Goal: Information Seeking & Learning: Learn about a topic

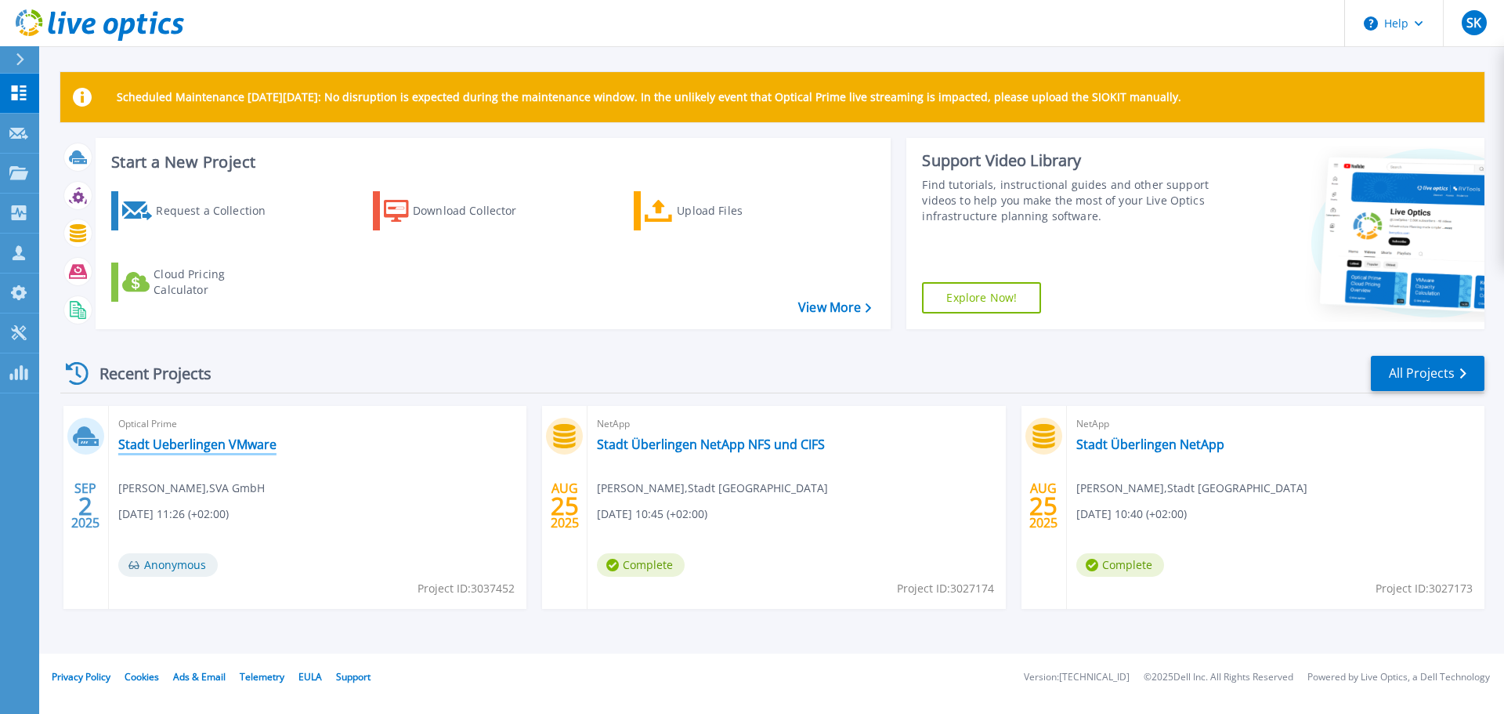
click at [239, 443] on link "Stadt Ueberlingen VMware" at bounding box center [197, 444] width 158 height 16
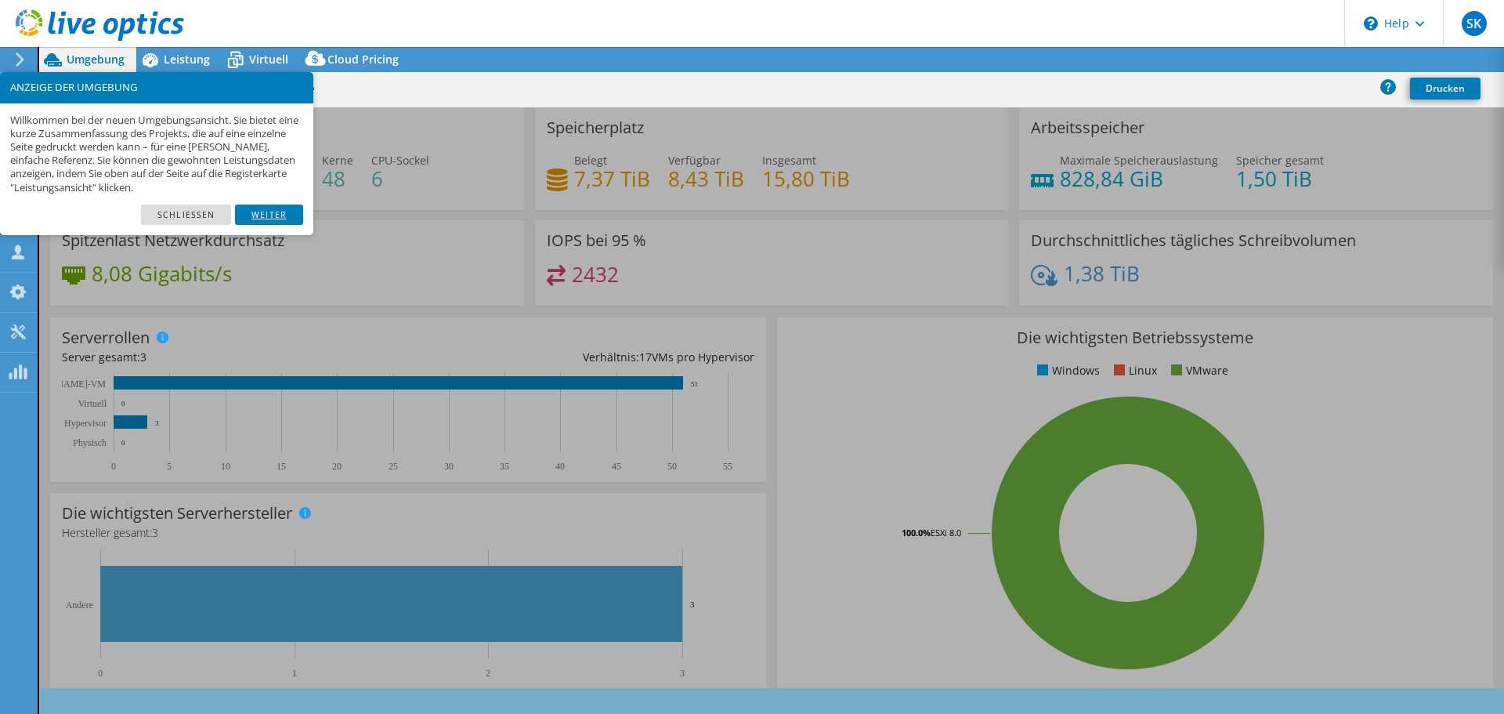
select select "USD"
click at [279, 214] on link "Weiter" at bounding box center [269, 215] width 68 height 20
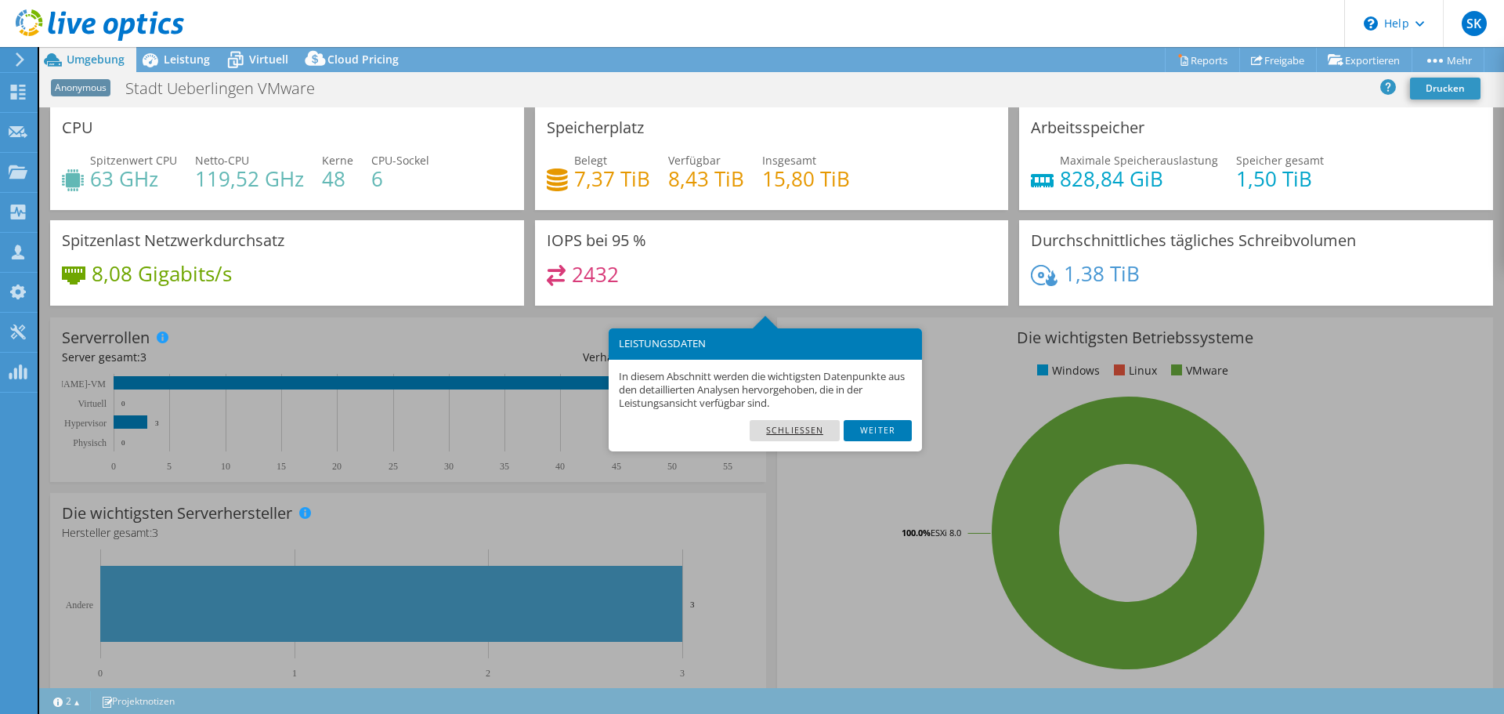
click at [813, 432] on link "Schließen" at bounding box center [795, 430] width 90 height 20
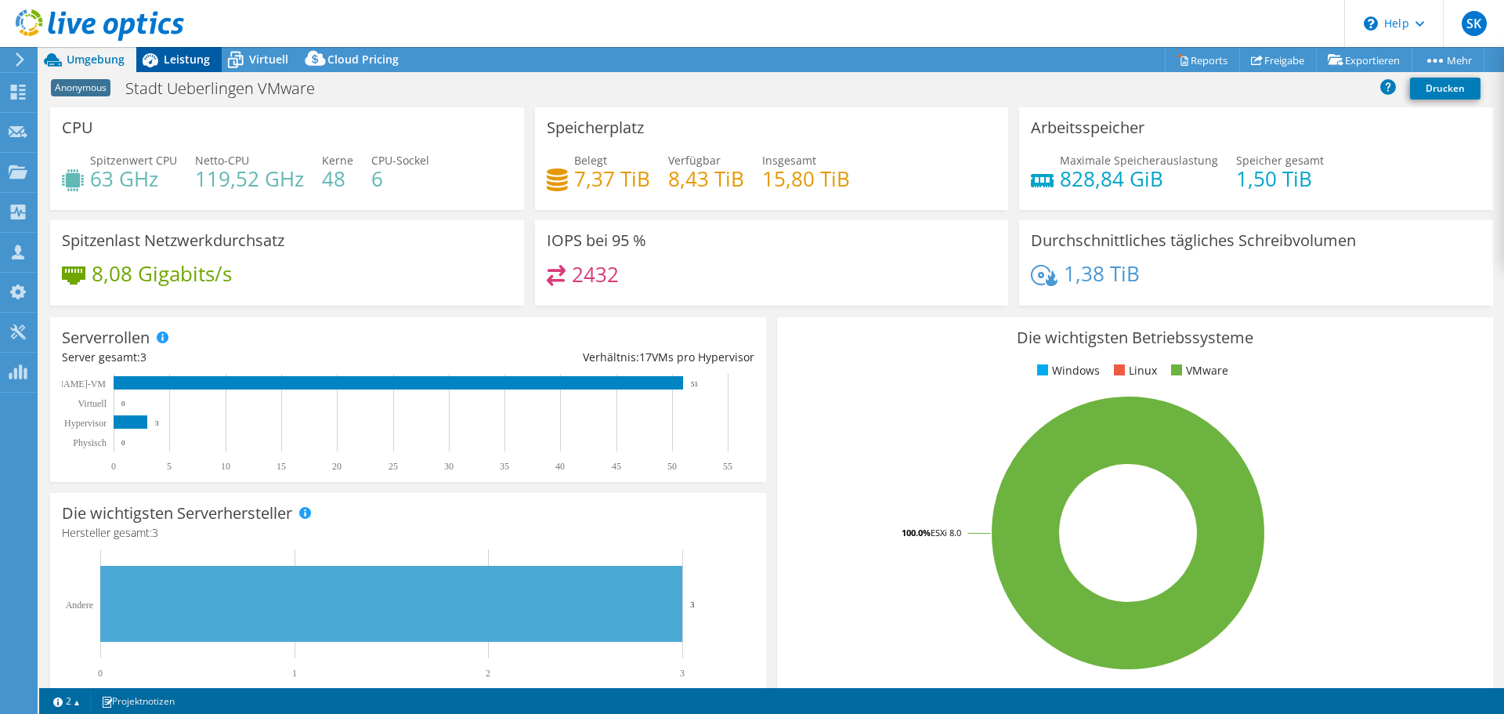
click at [150, 56] on icon at bounding box center [151, 60] width 16 height 14
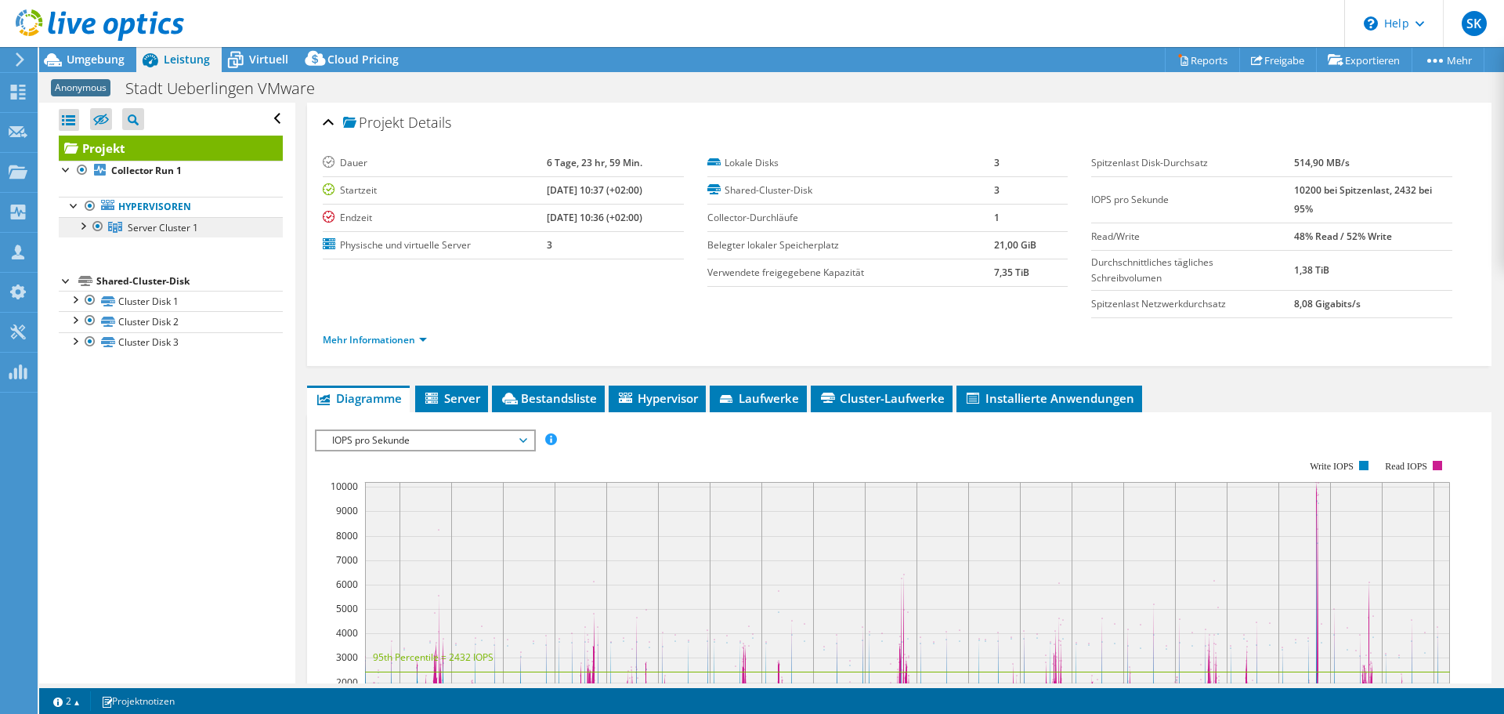
click at [156, 232] on span "Server Cluster 1" at bounding box center [163, 227] width 71 height 13
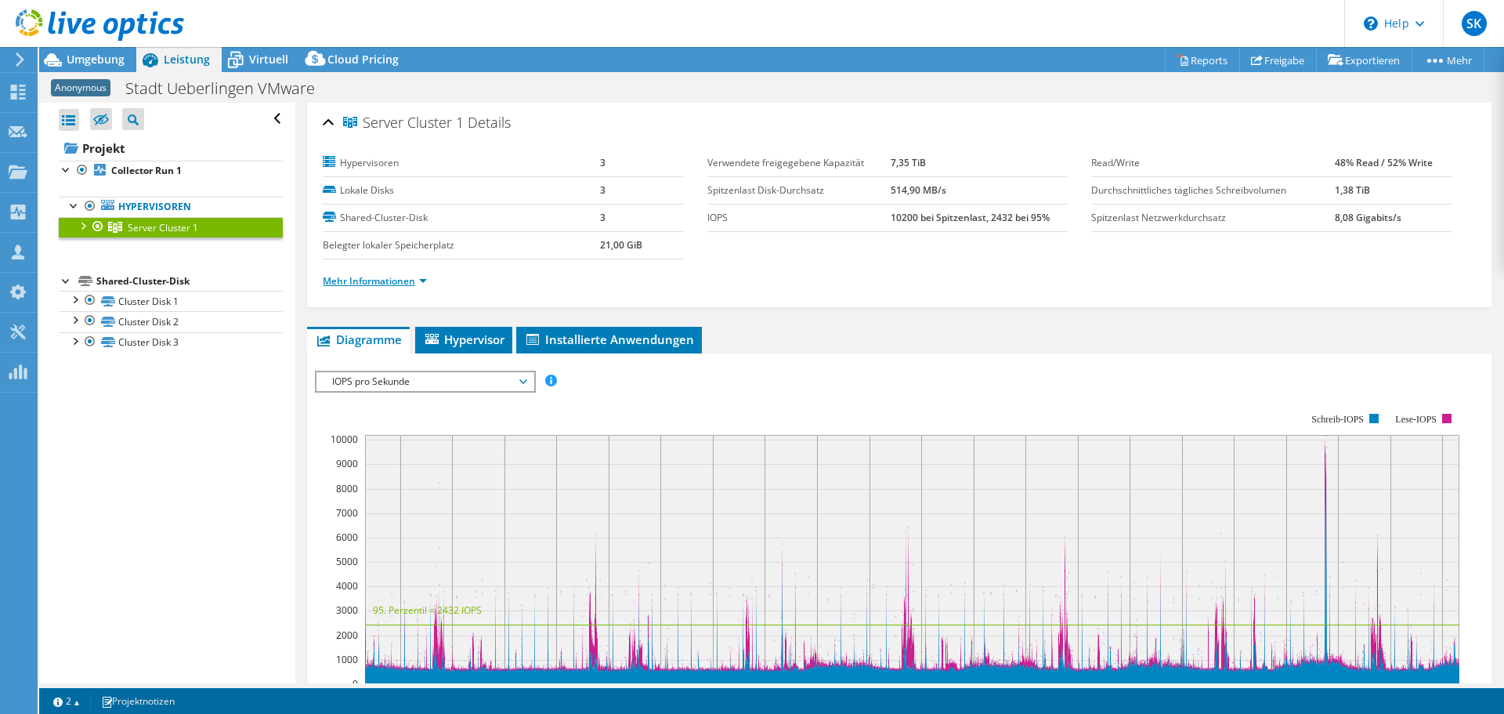
click at [407, 284] on link "Mehr Informationen" at bounding box center [375, 280] width 104 height 13
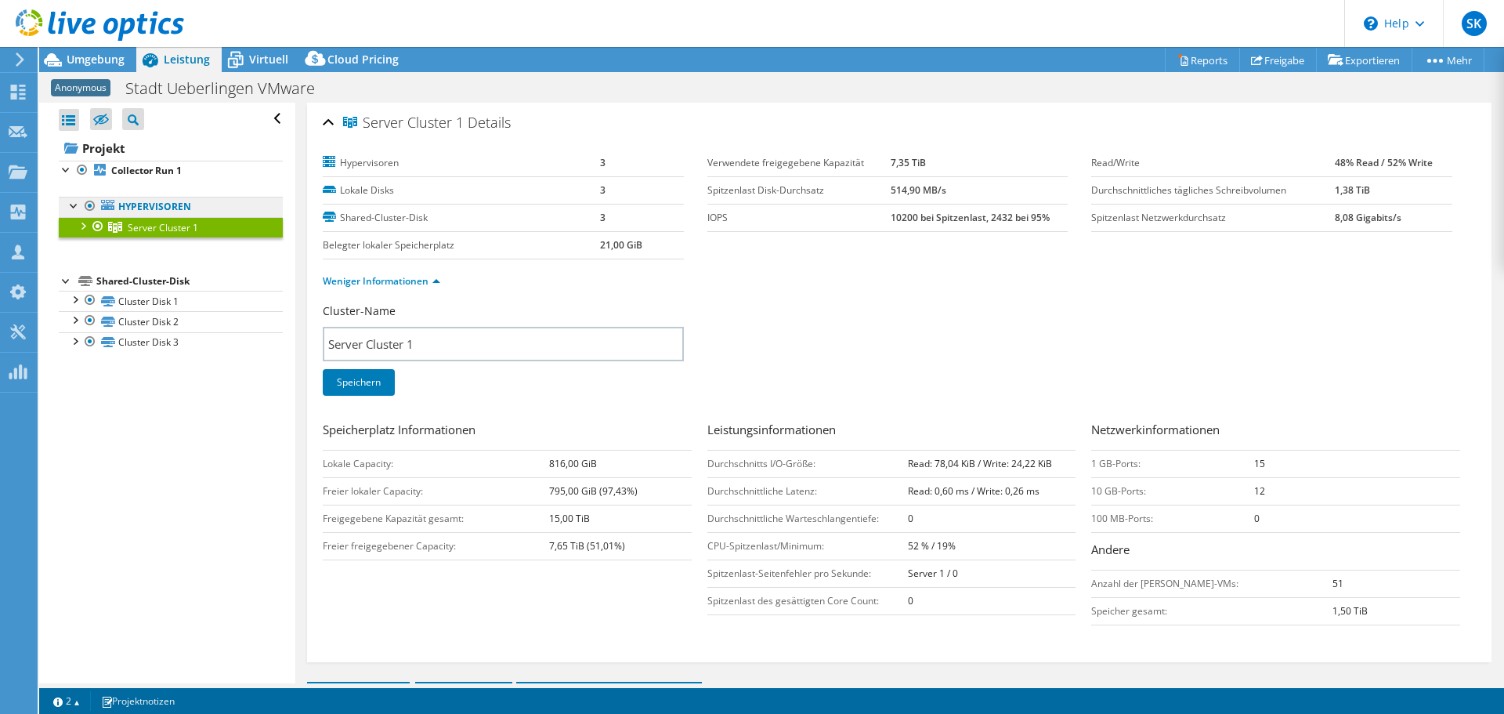
click at [162, 209] on link "Hypervisoren" at bounding box center [171, 207] width 224 height 20
click at [86, 223] on div at bounding box center [82, 225] width 16 height 16
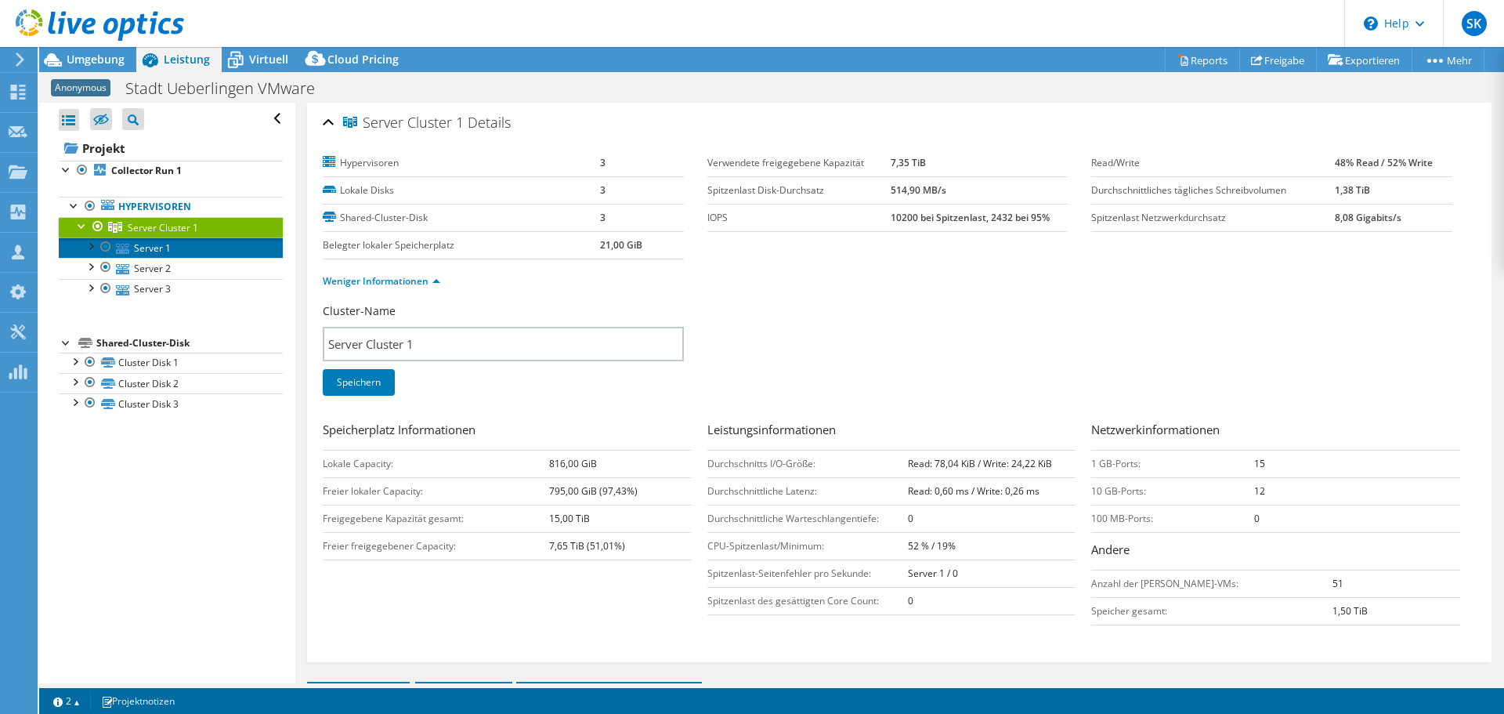
click at [148, 253] on link "Server 1" at bounding box center [171, 247] width 224 height 20
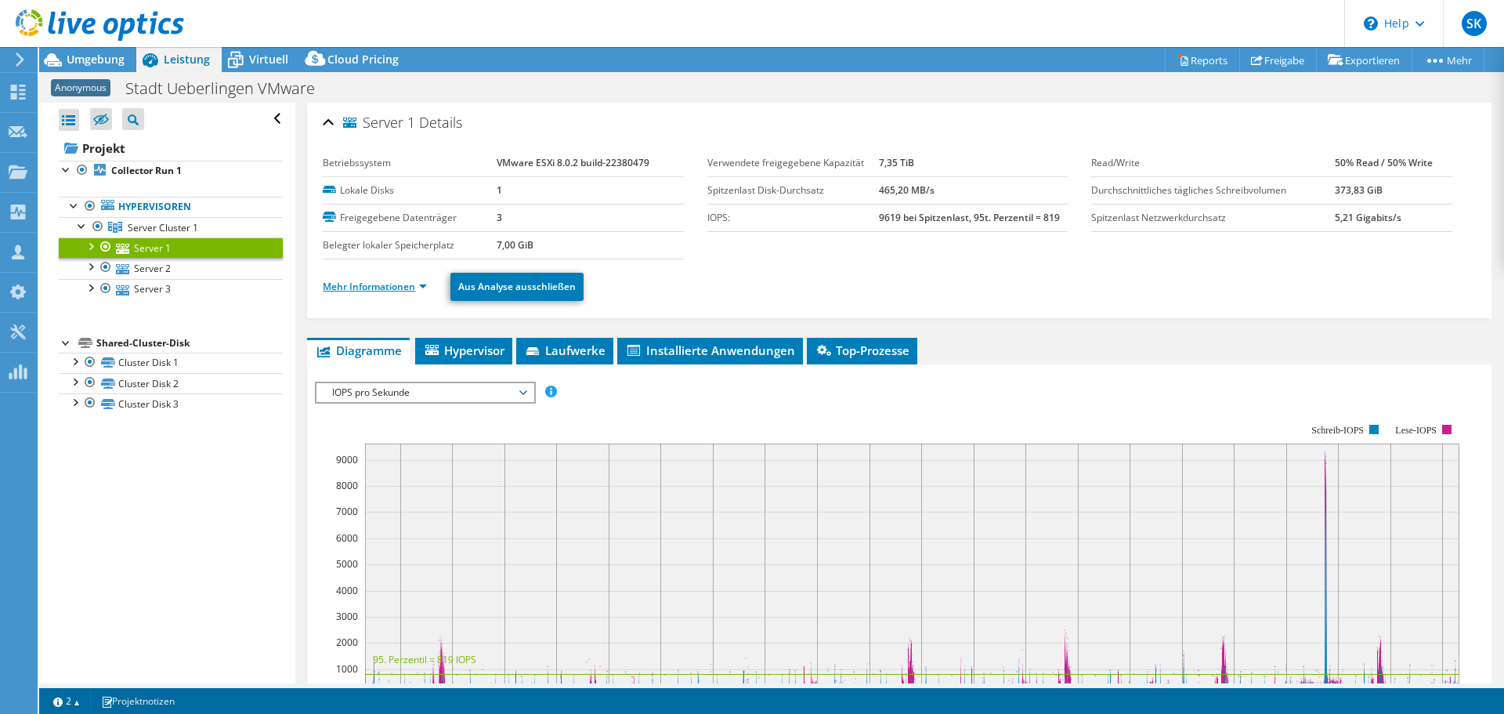
click at [414, 288] on link "Mehr Informationen" at bounding box center [375, 286] width 104 height 13
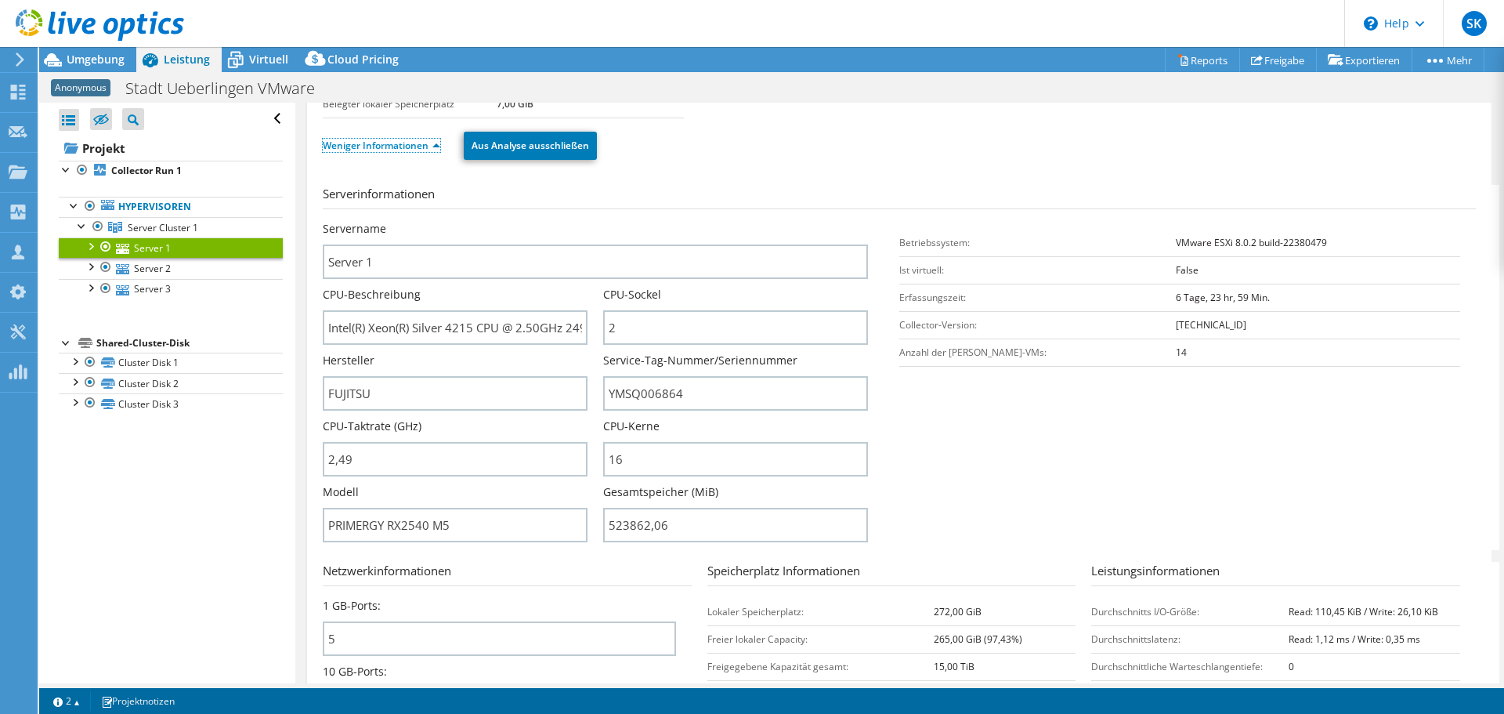
scroll to position [157, 0]
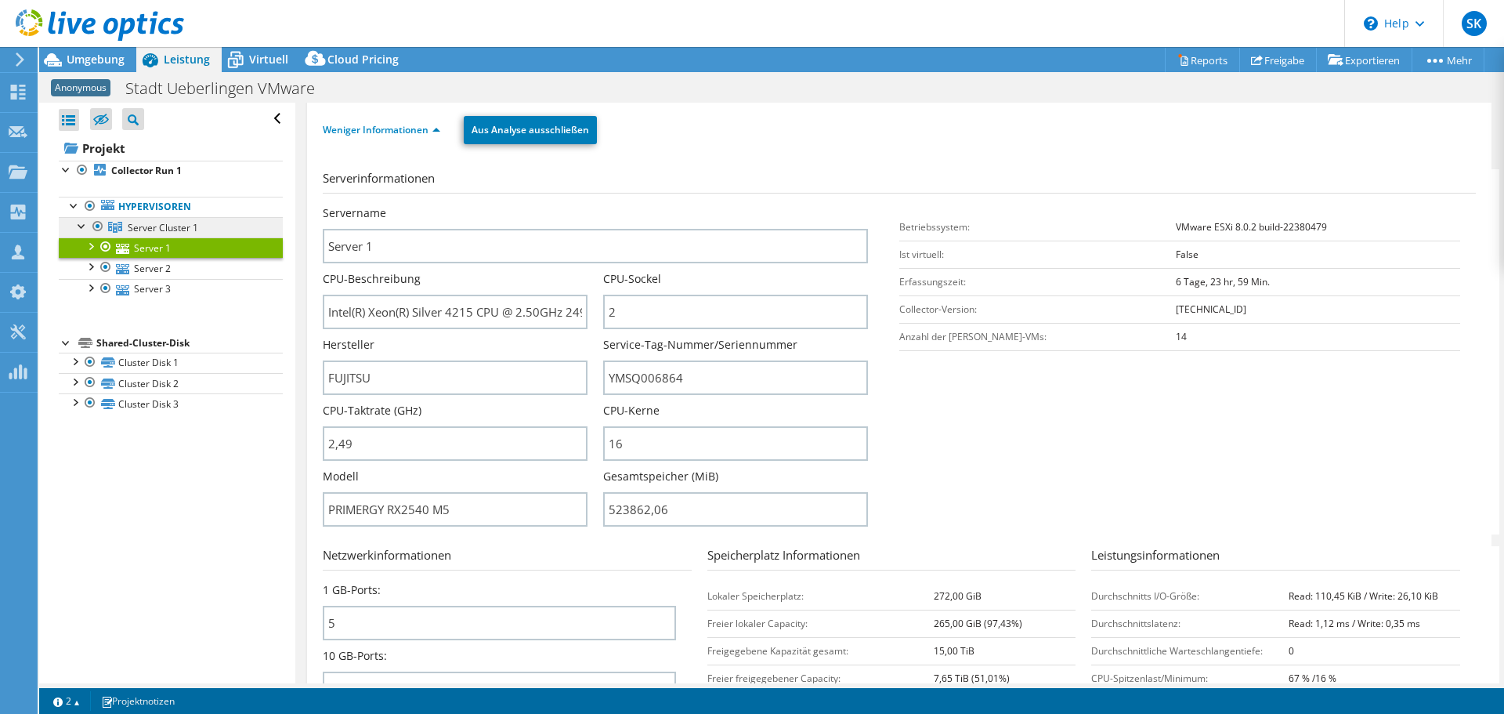
click at [145, 227] on span "Server Cluster 1" at bounding box center [163, 227] width 71 height 13
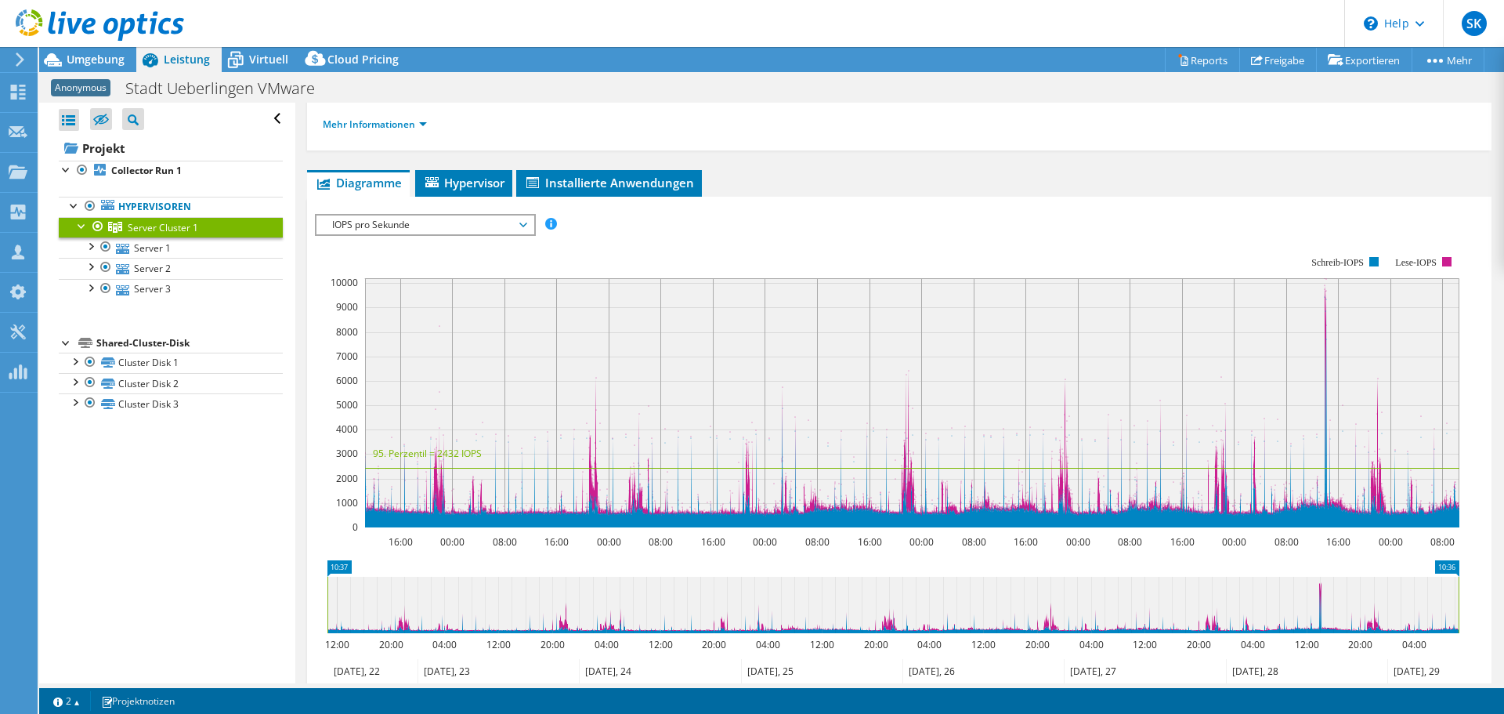
click at [393, 131] on li "Mehr Informationen" at bounding box center [380, 124] width 114 height 17
click at [400, 125] on link "Mehr Informationen" at bounding box center [375, 124] width 104 height 13
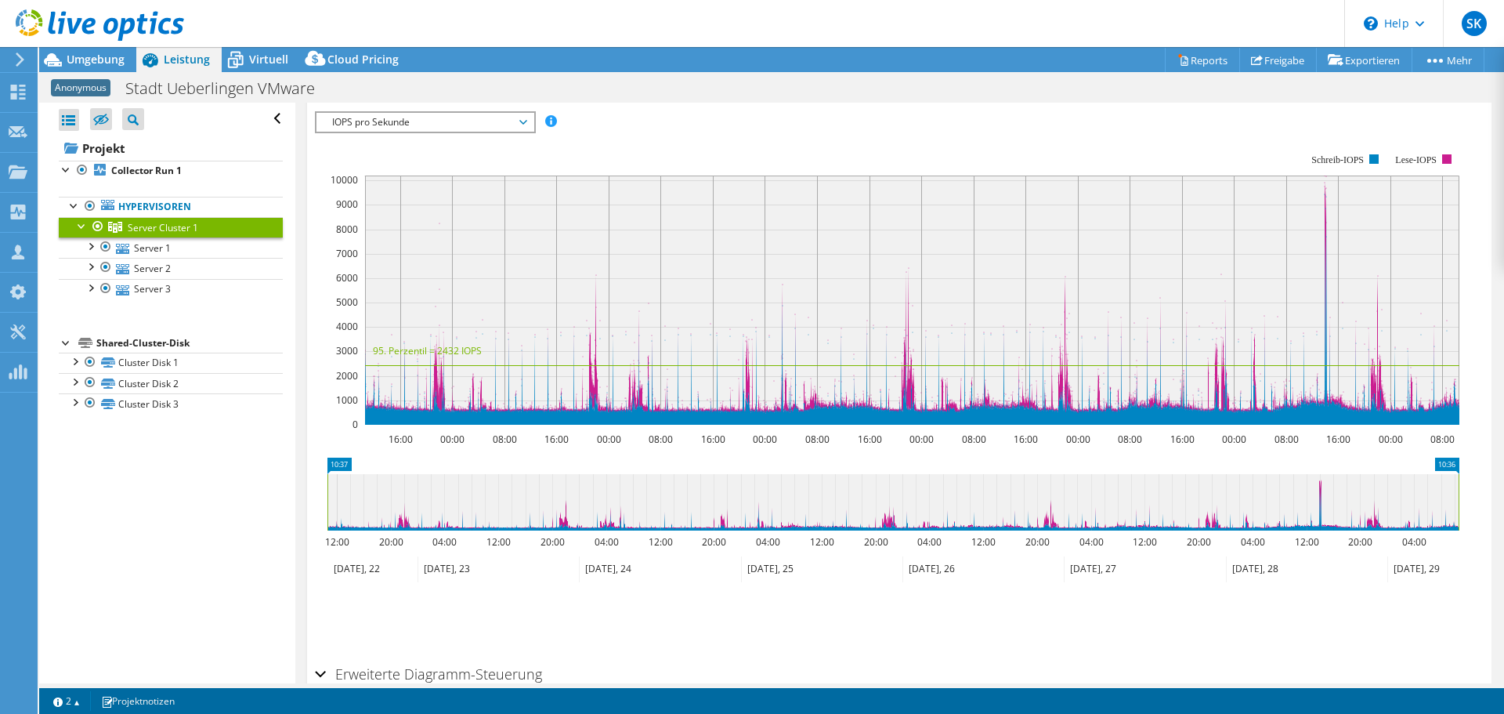
scroll to position [619, 0]
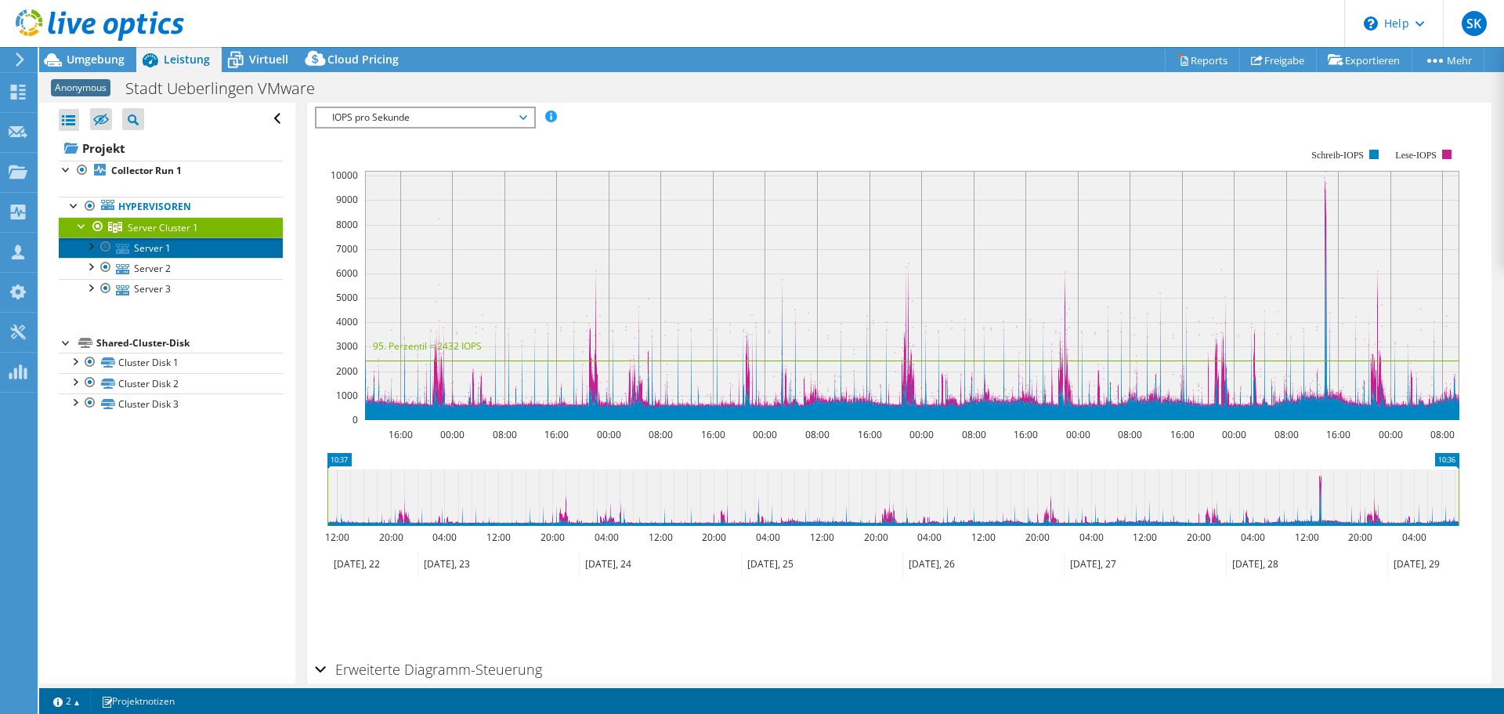
click at [203, 252] on link "Server 1" at bounding box center [171, 247] width 224 height 20
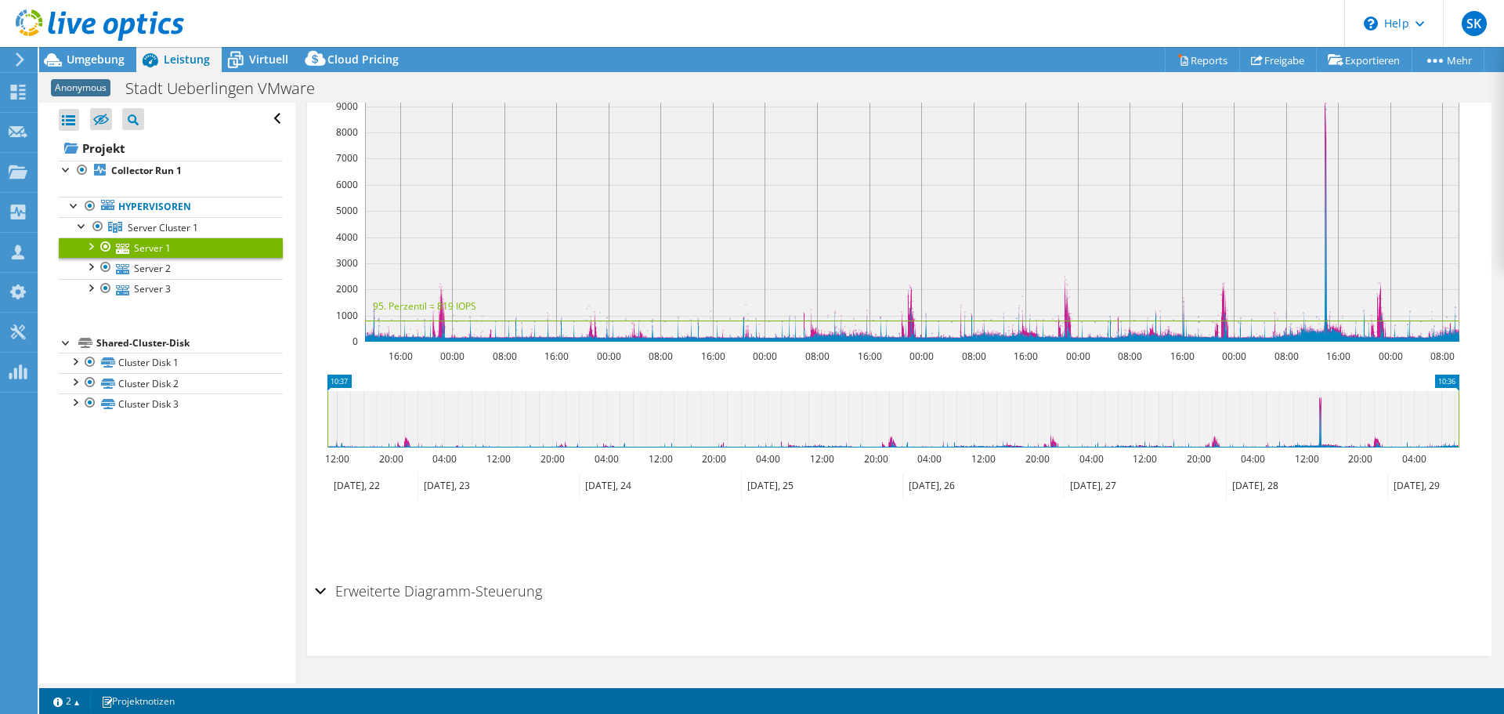
scroll to position [275, 0]
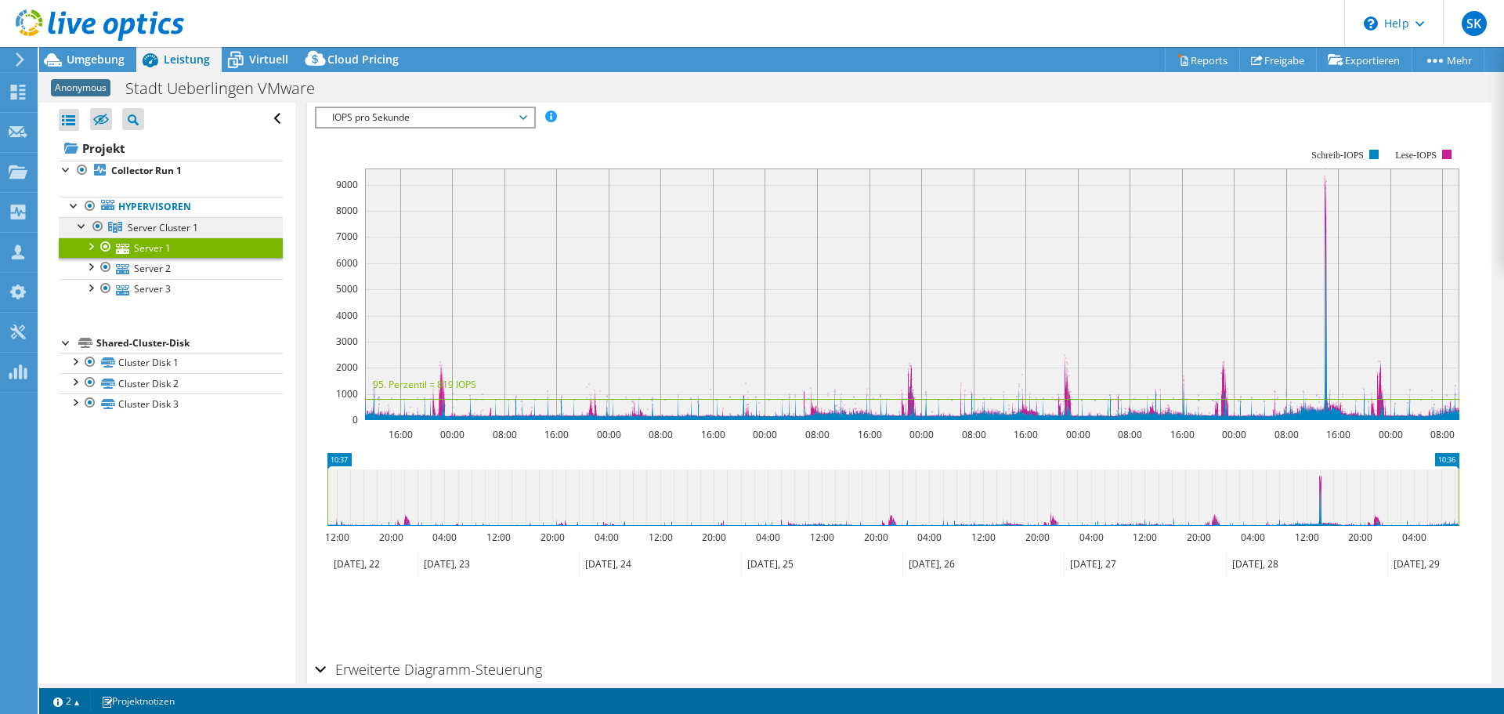
click at [179, 227] on span "Server Cluster 1" at bounding box center [163, 227] width 71 height 13
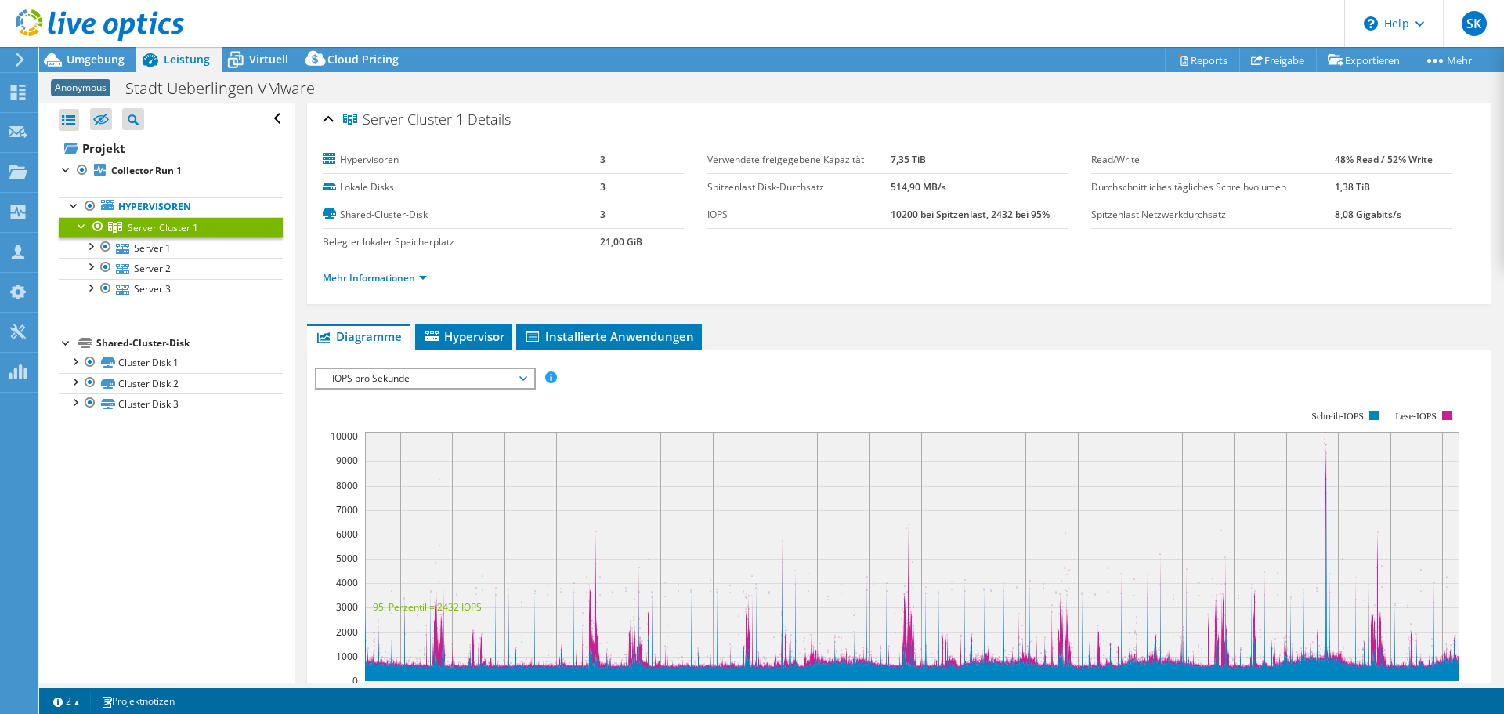
scroll to position [0, 0]
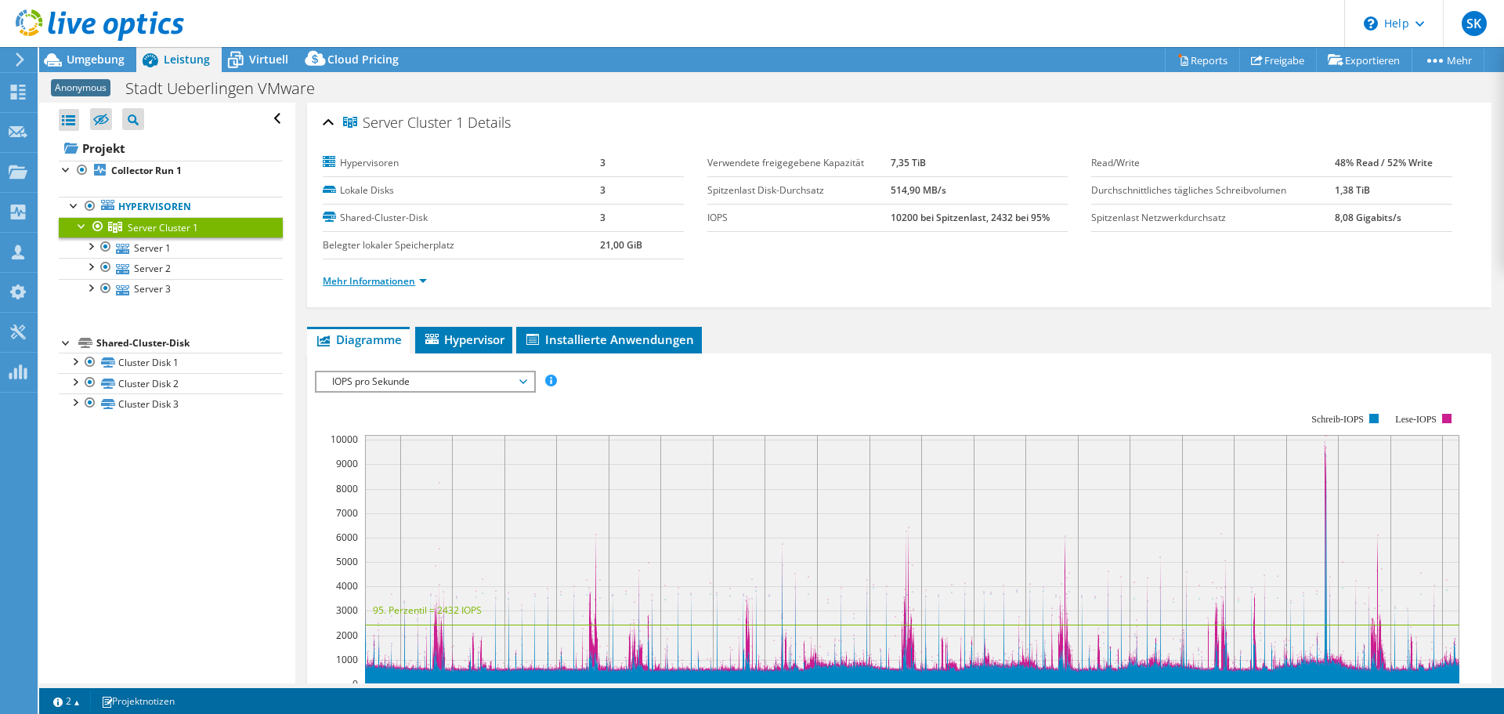
click at [384, 282] on link "Mehr Informationen" at bounding box center [375, 280] width 104 height 13
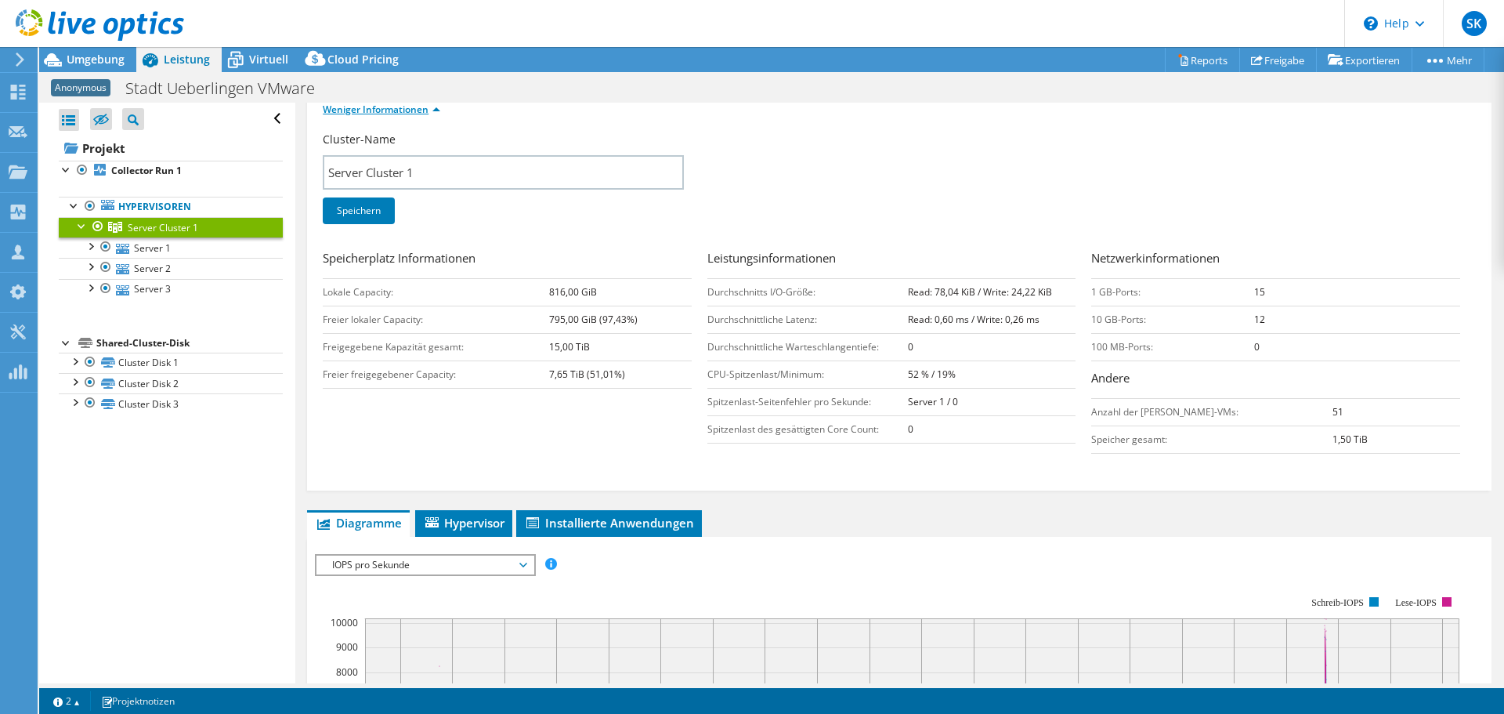
scroll to position [235, 0]
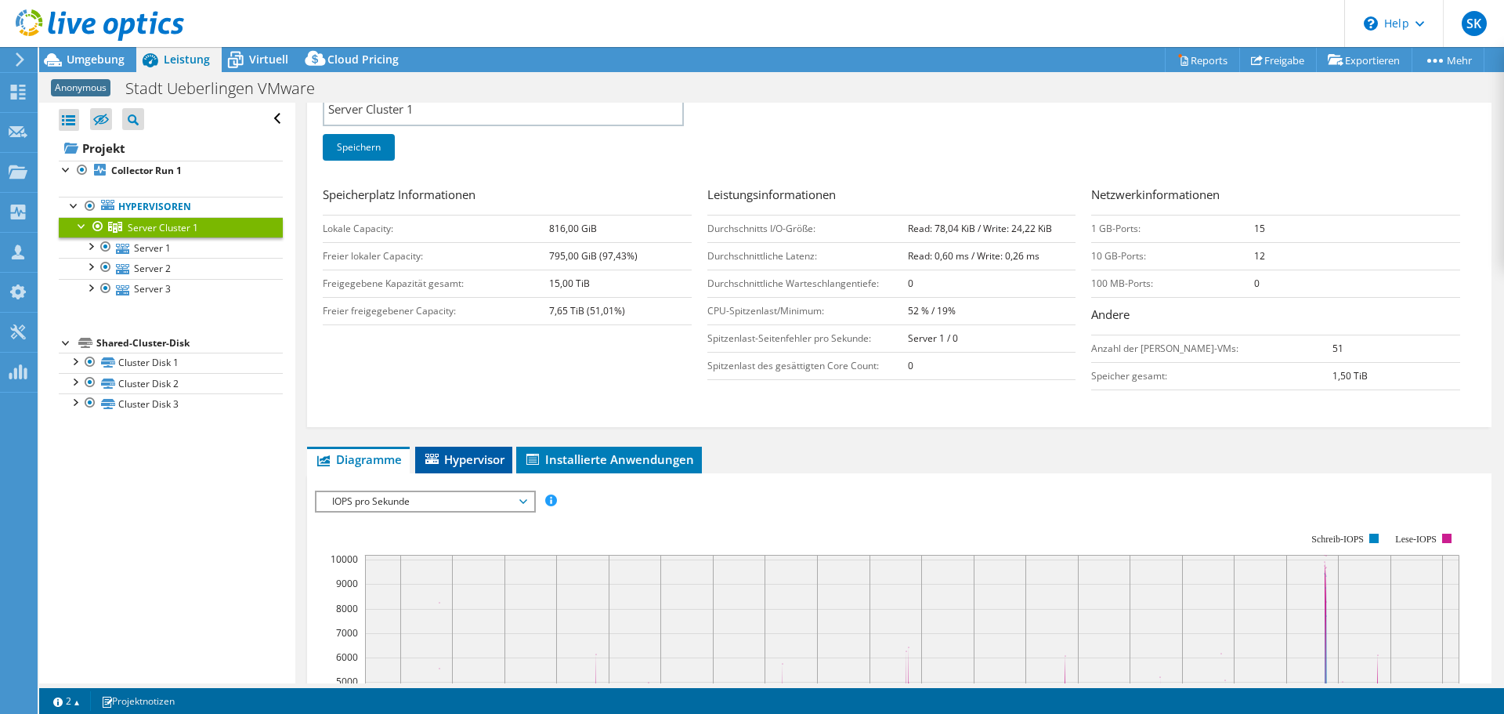
click at [467, 458] on span "Hypervisor" at bounding box center [463, 459] width 81 height 16
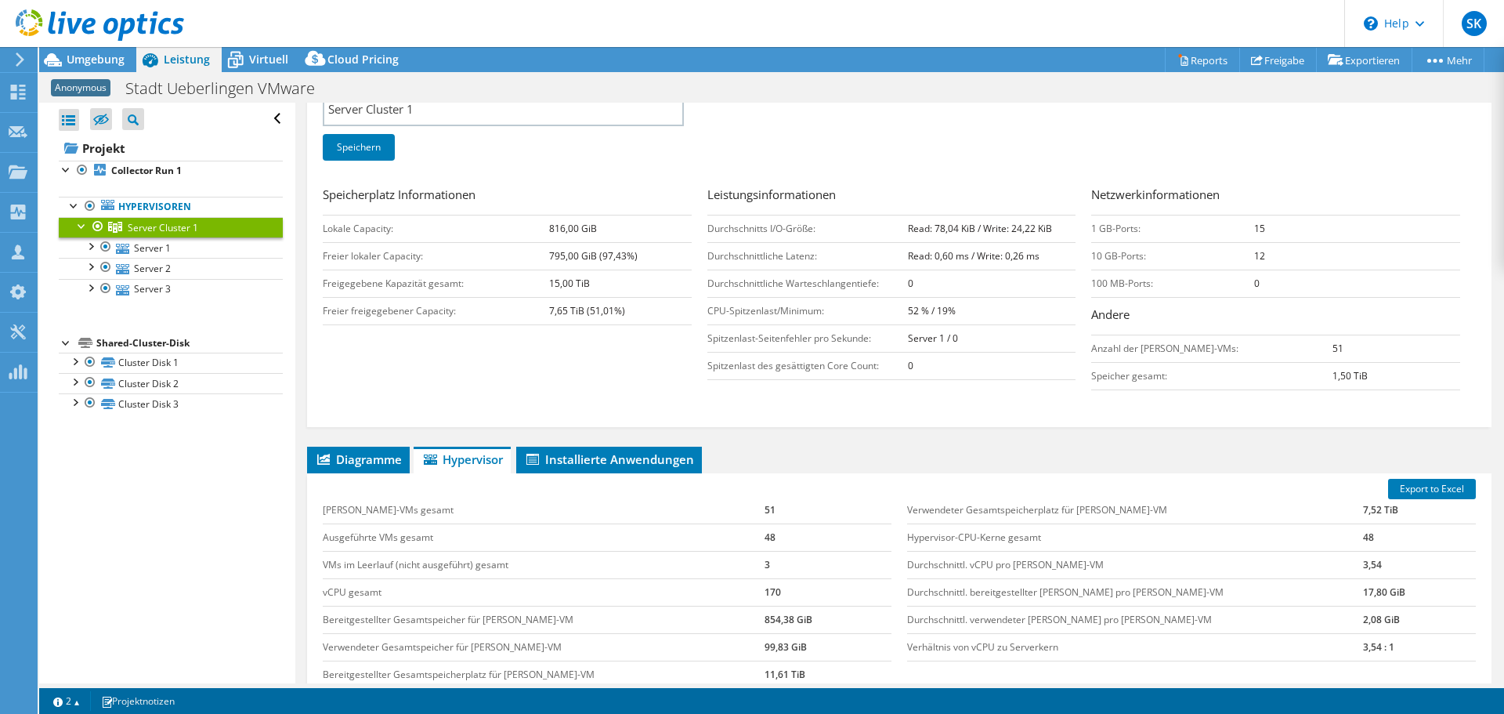
scroll to position [392, 0]
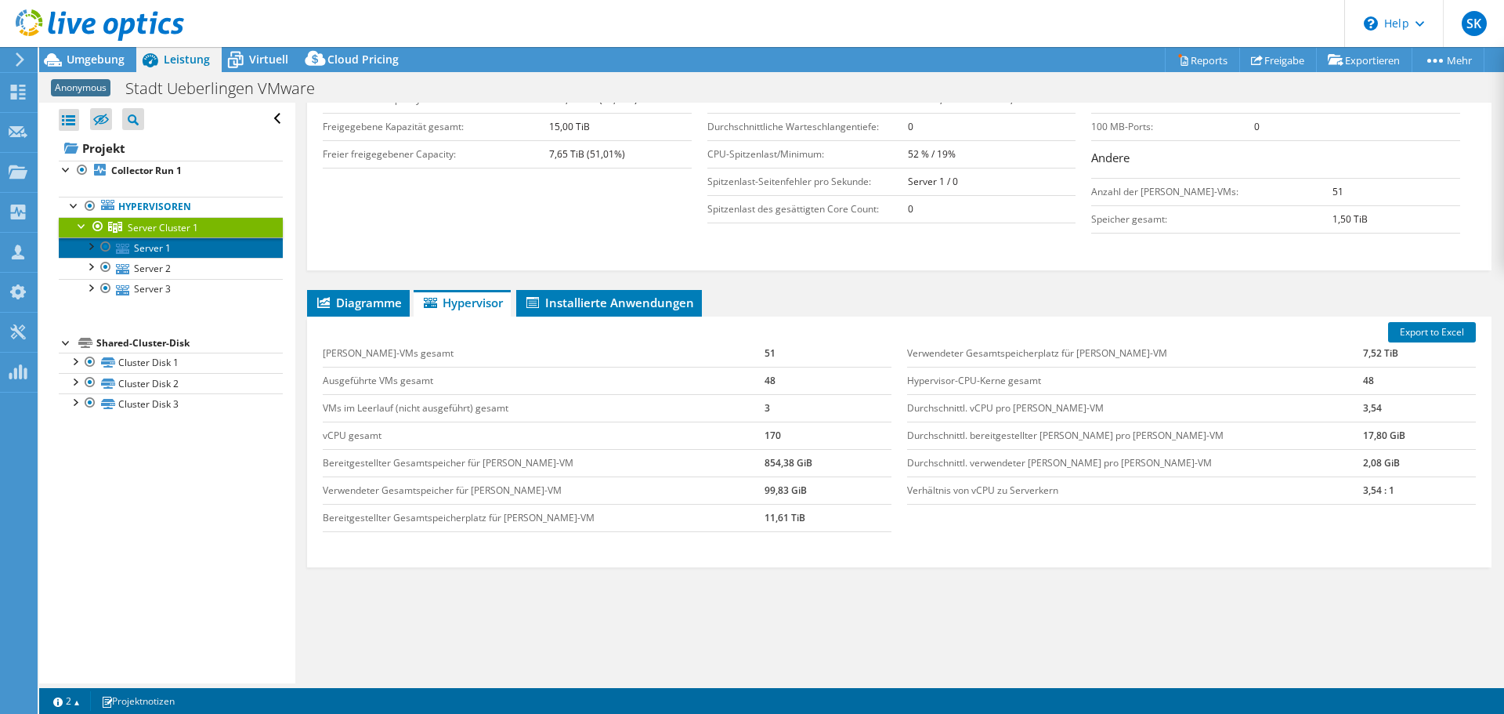
click at [174, 249] on link "Server 1" at bounding box center [171, 247] width 224 height 20
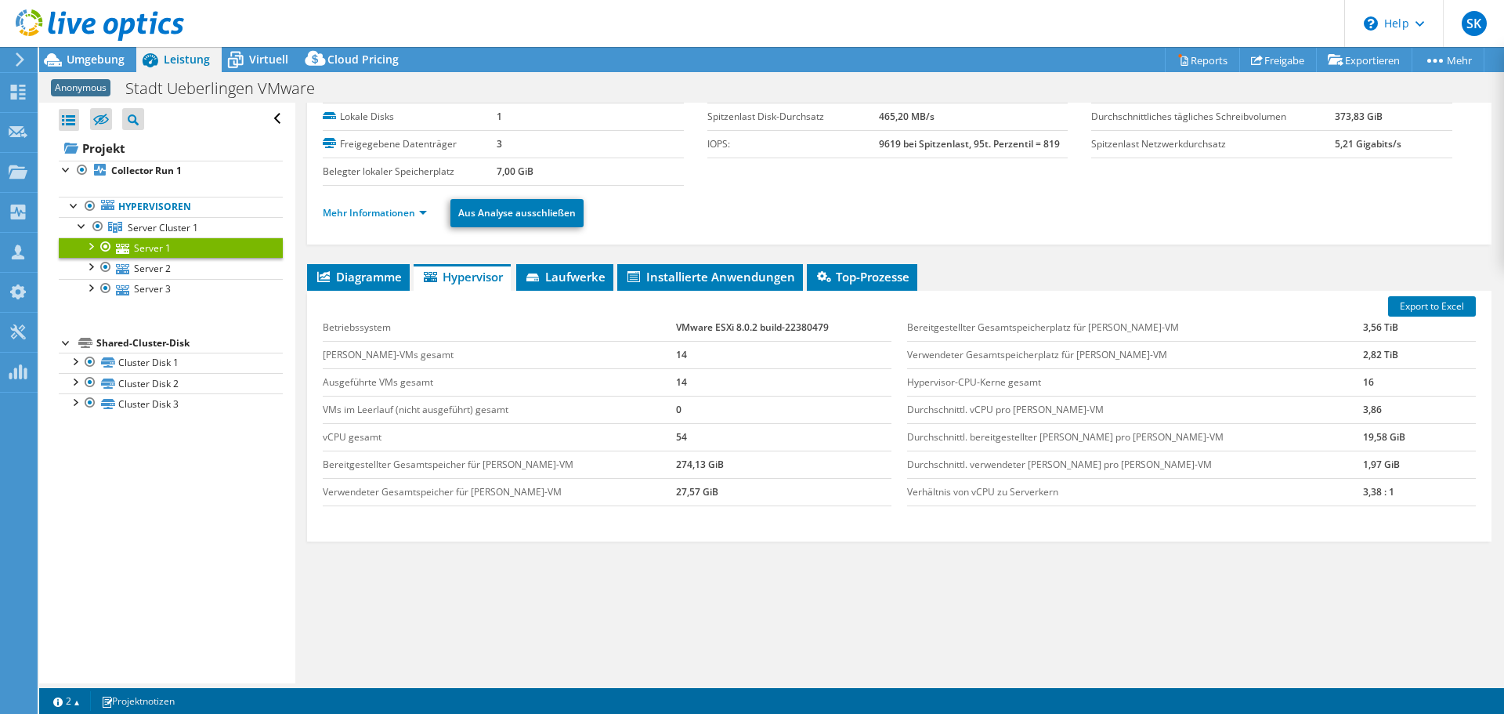
scroll to position [74, 0]
click at [368, 279] on span "Diagramme" at bounding box center [358, 277] width 87 height 16
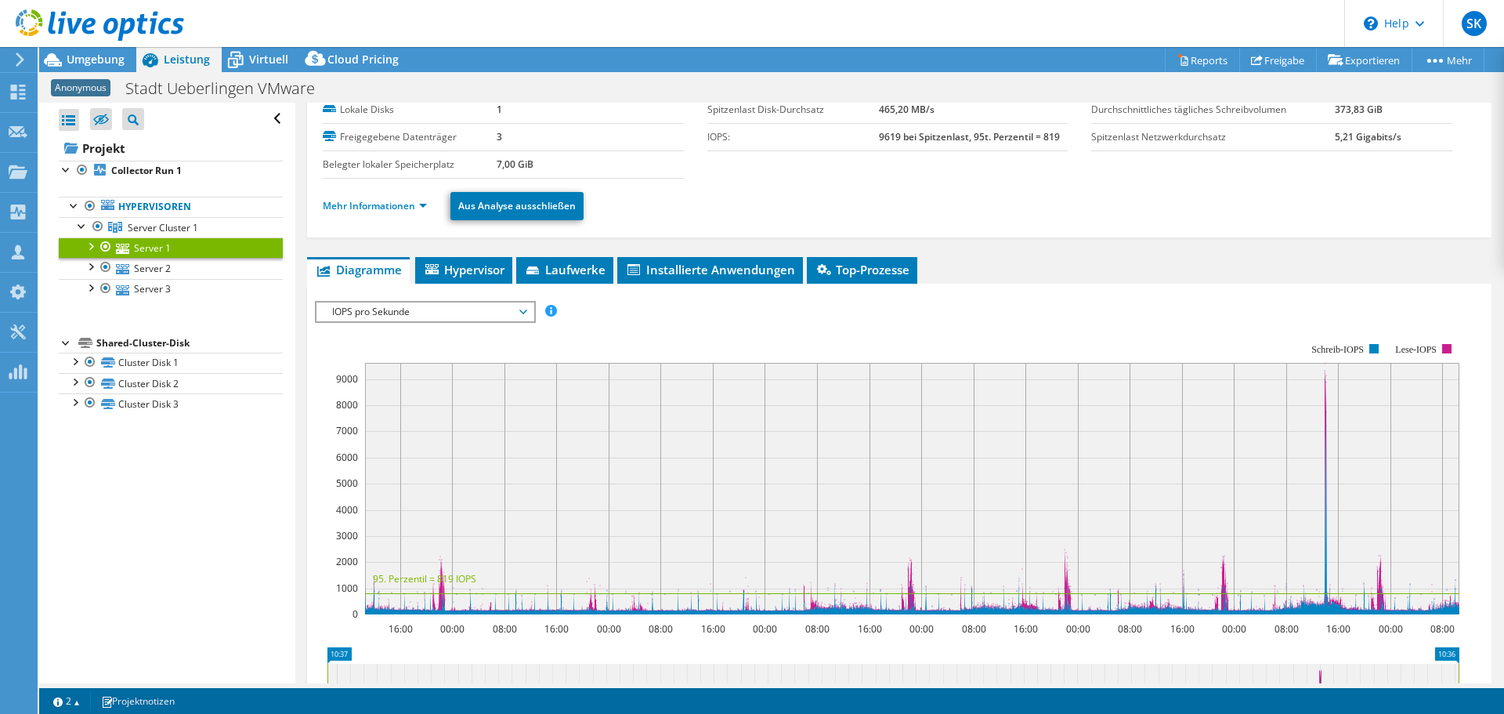
scroll to position [0, 0]
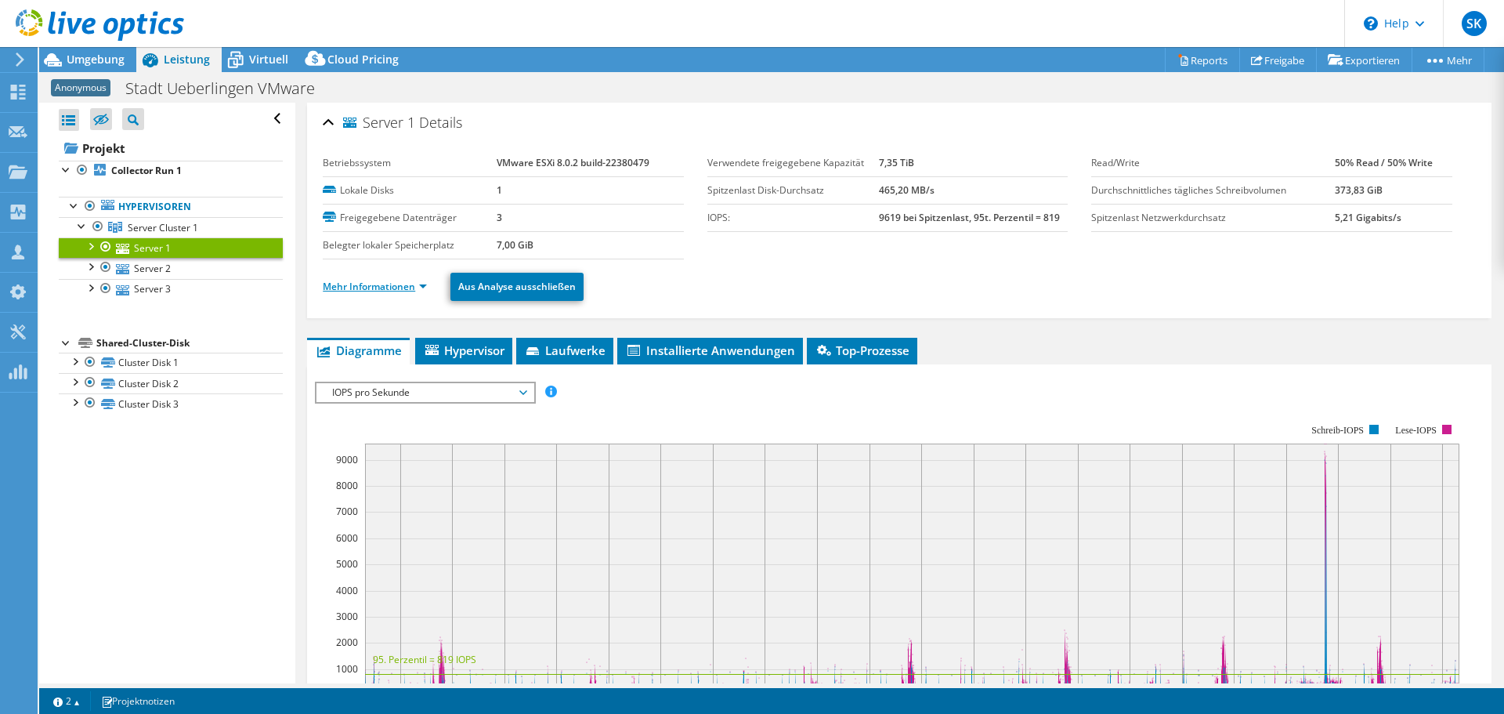
click at [410, 290] on link "Mehr Informationen" at bounding box center [375, 286] width 104 height 13
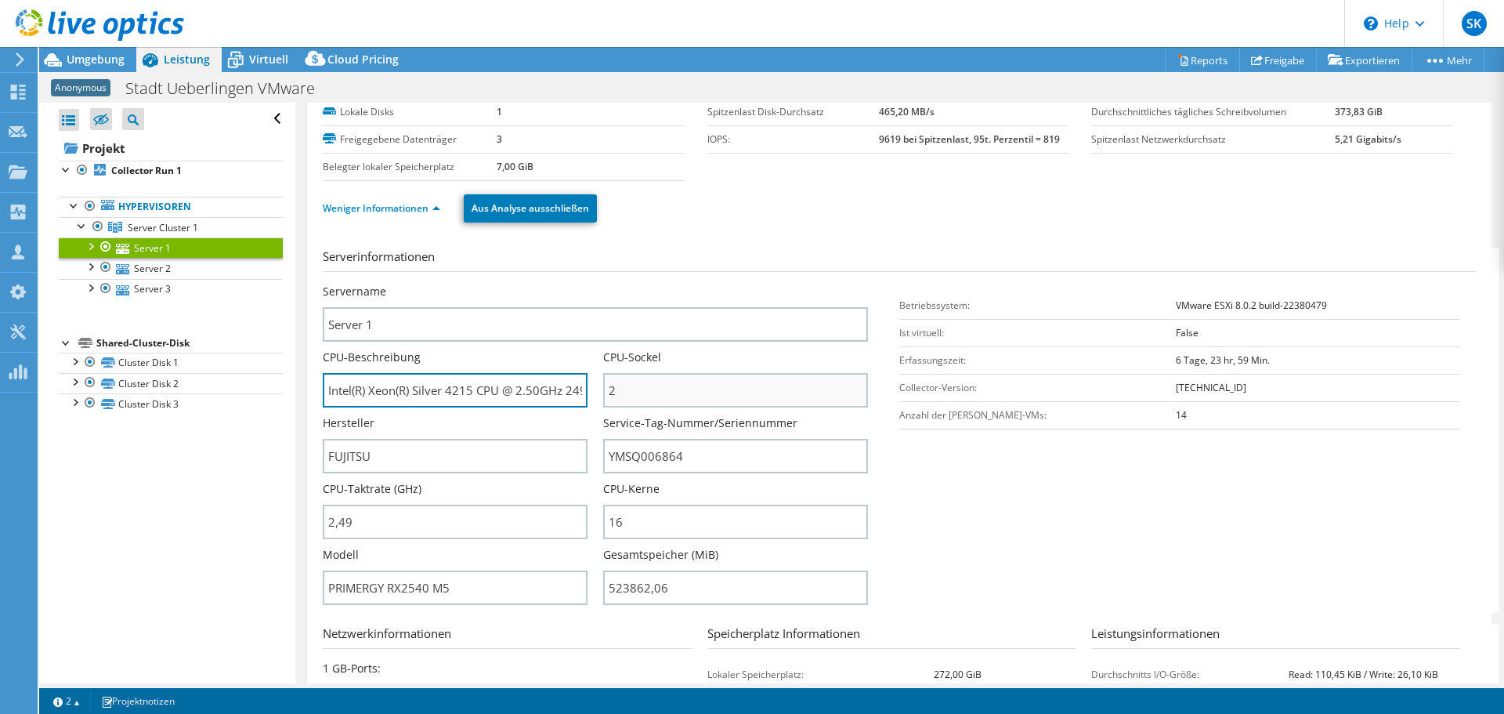
scroll to position [0, 33]
drag, startPoint x: 538, startPoint y: 389, endPoint x: 638, endPoint y: 382, distance: 100.5
click at [638, 284] on div "Servername Server 1 CPU-Beschreibung Intel(R) Xeon(R) Silver 4215 CPU @ 2.50GHz…" at bounding box center [603, 284] width 561 height 0
click at [504, 392] on input "Intel(R) Xeon(R) Silver 4215 CPU @ 2.50GHz 249 GHz" at bounding box center [455, 390] width 265 height 34
click at [425, 391] on input "Intel(R) Xeon(R) Silver 4215 CPU @ 2.50GHz 249 GHz" at bounding box center [455, 390] width 265 height 34
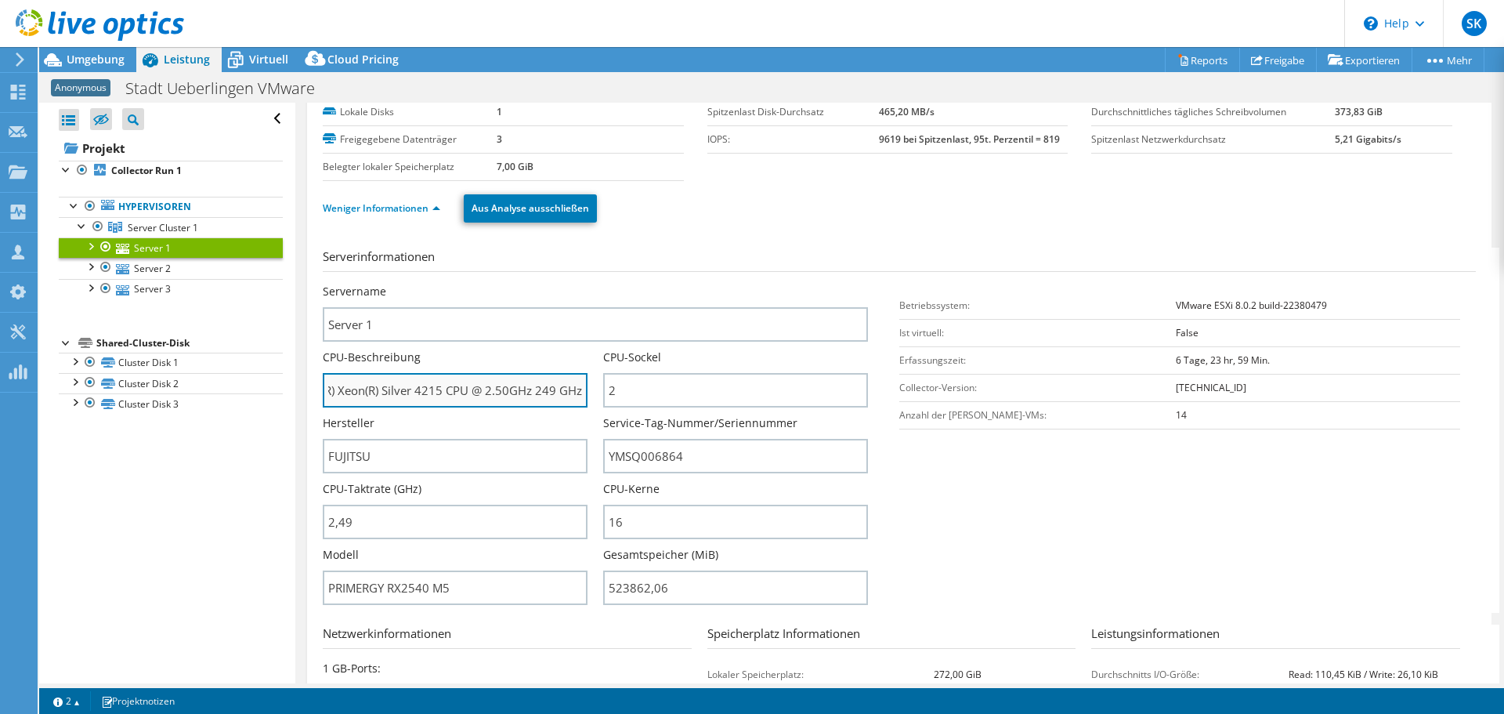
click at [425, 391] on input "Intel(R) Xeon(R) Silver 4215 CPU @ 2.50GHz 249 GHz" at bounding box center [455, 390] width 265 height 34
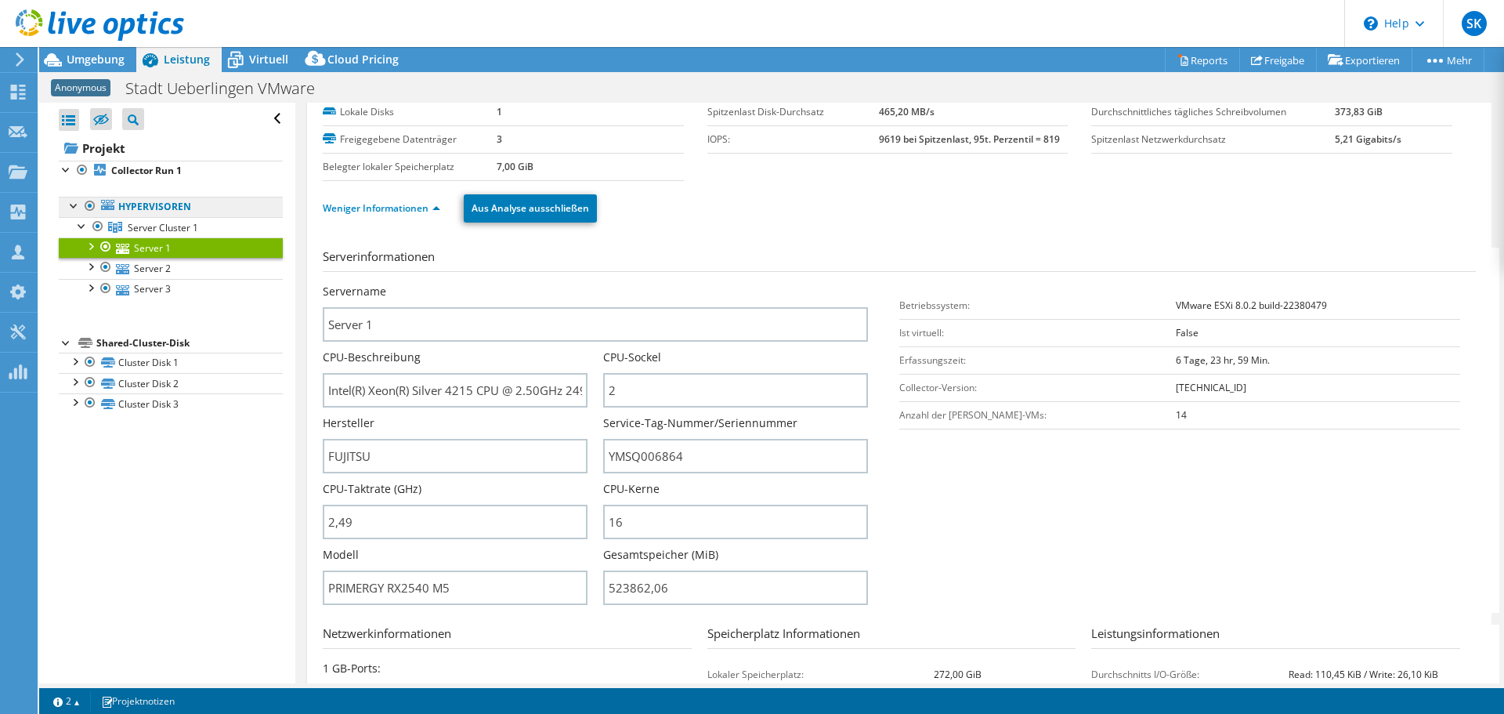
click at [137, 205] on link "Hypervisoren" at bounding box center [171, 207] width 224 height 20
click at [89, 205] on div at bounding box center [90, 206] width 16 height 19
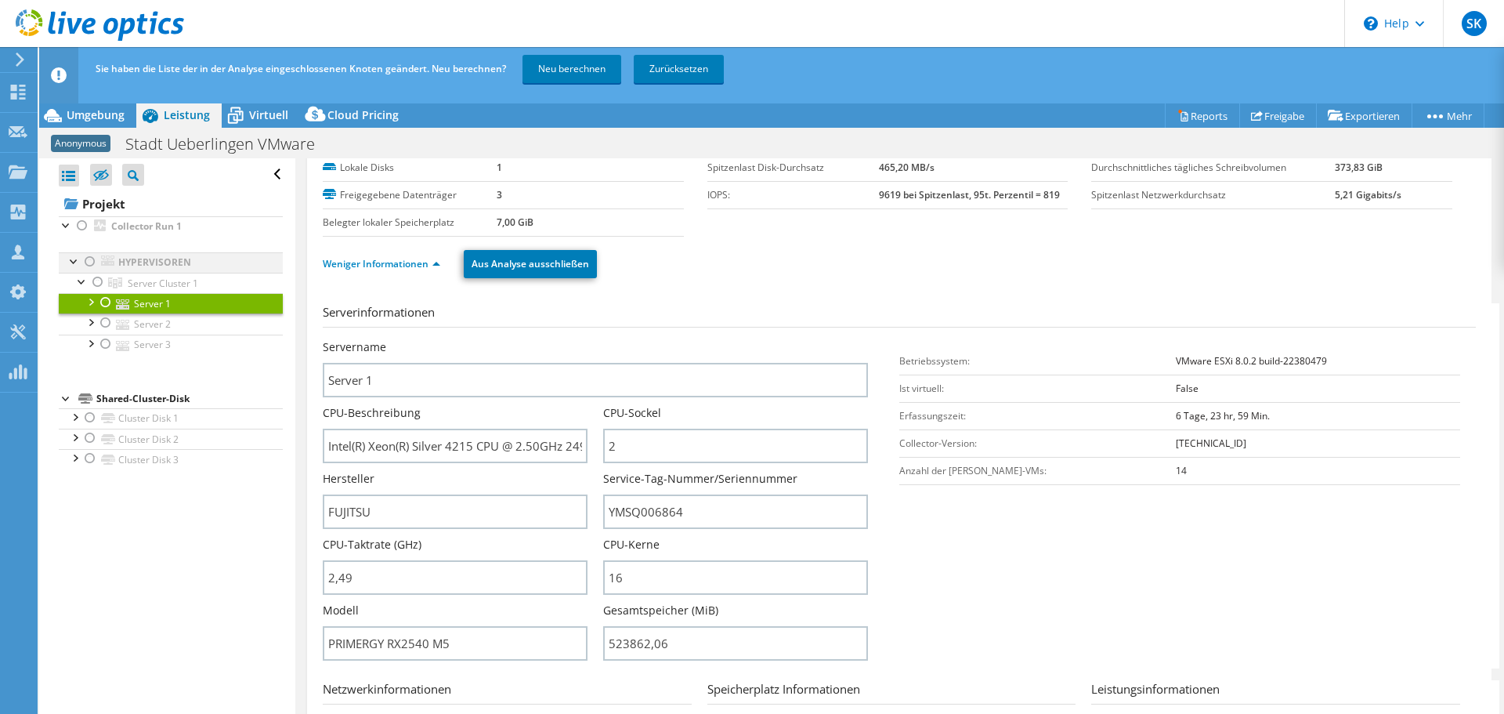
click at [89, 258] on div at bounding box center [90, 261] width 16 height 19
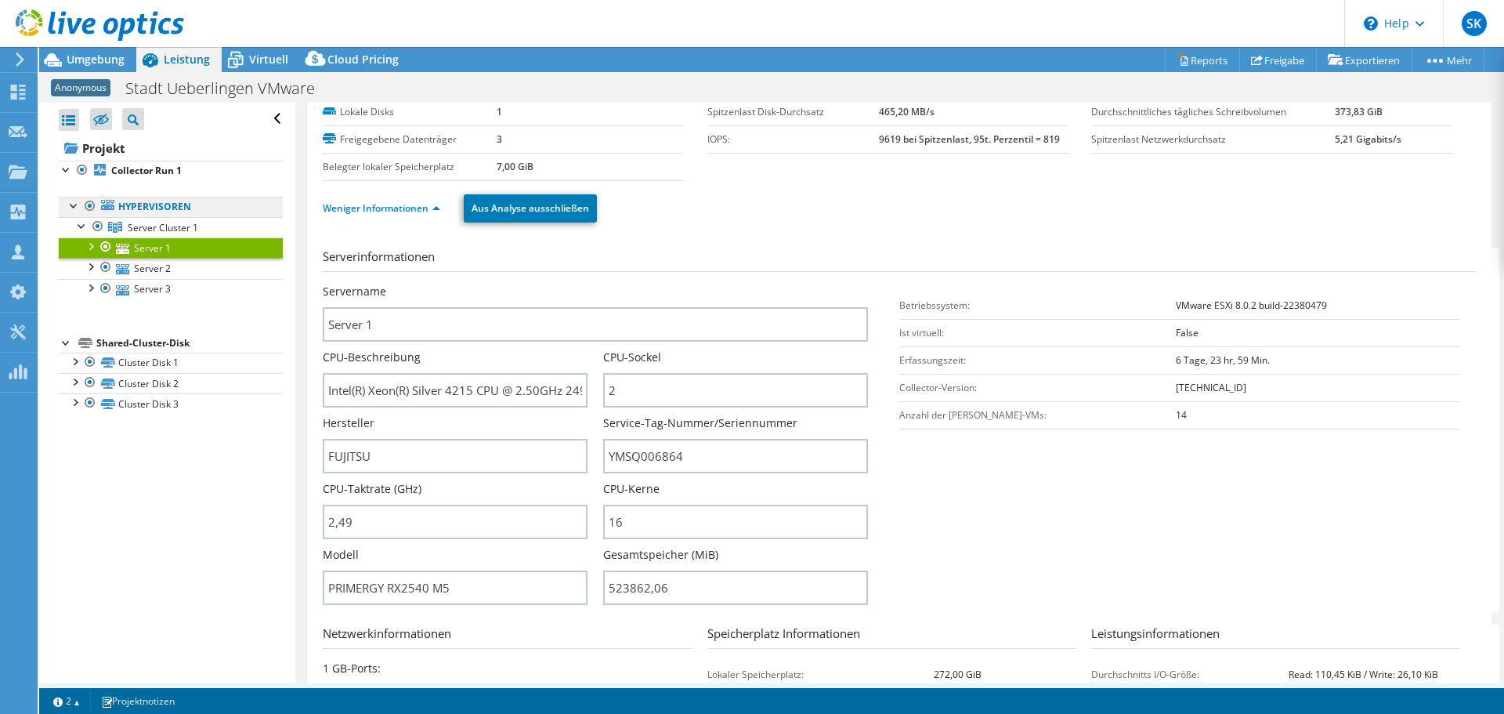
click at [160, 211] on link "Hypervisoren" at bounding box center [171, 207] width 224 height 20
click at [186, 230] on span "Server Cluster 1" at bounding box center [163, 227] width 71 height 13
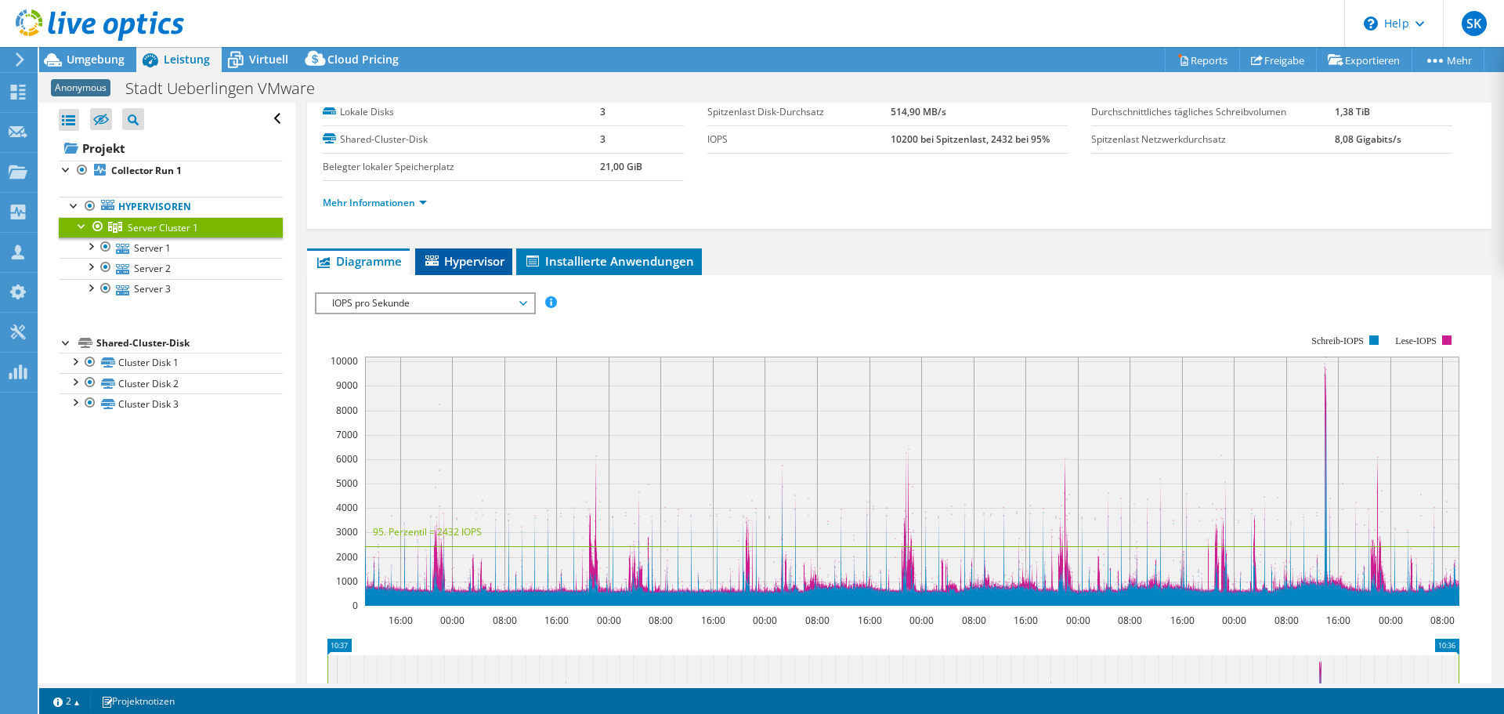
click at [463, 257] on span "Hypervisor" at bounding box center [463, 261] width 81 height 16
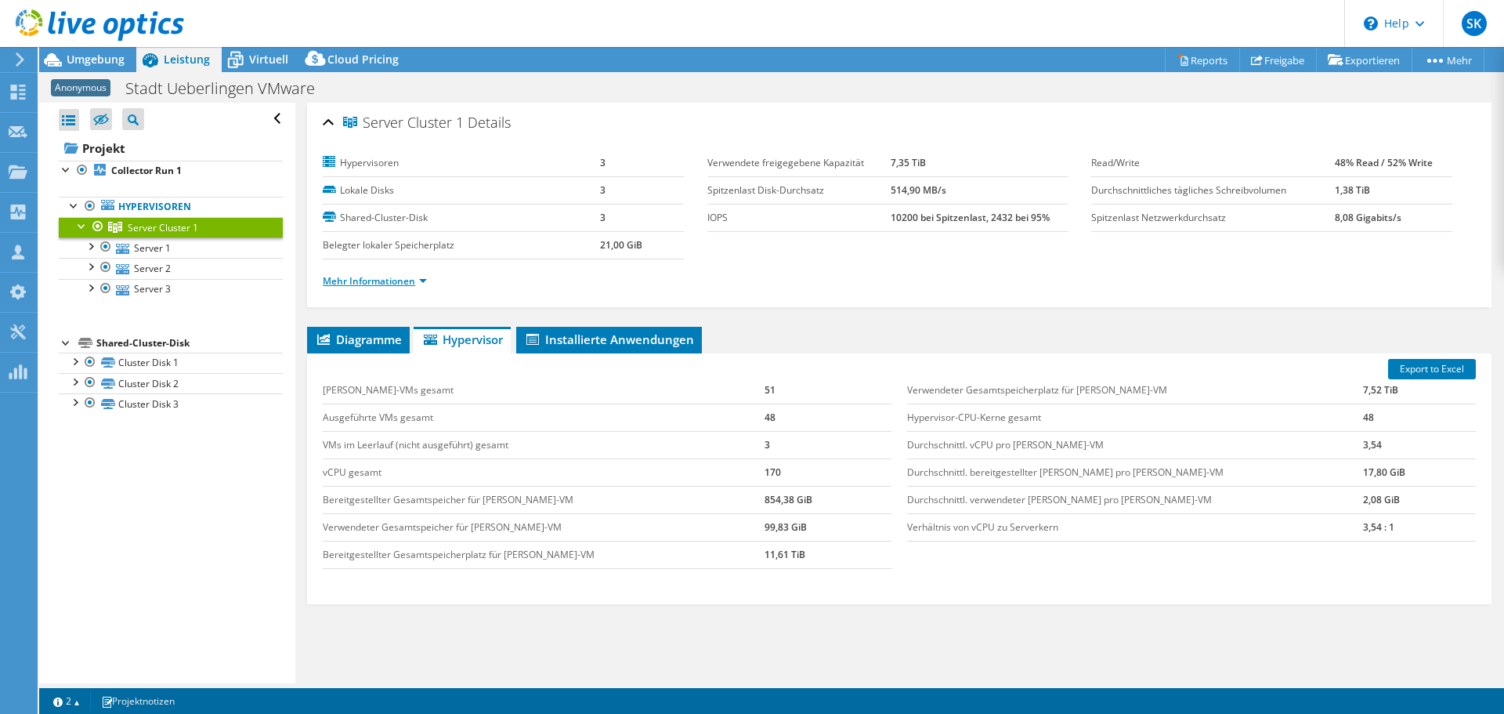
click at [413, 286] on link "Mehr Informationen" at bounding box center [375, 280] width 104 height 13
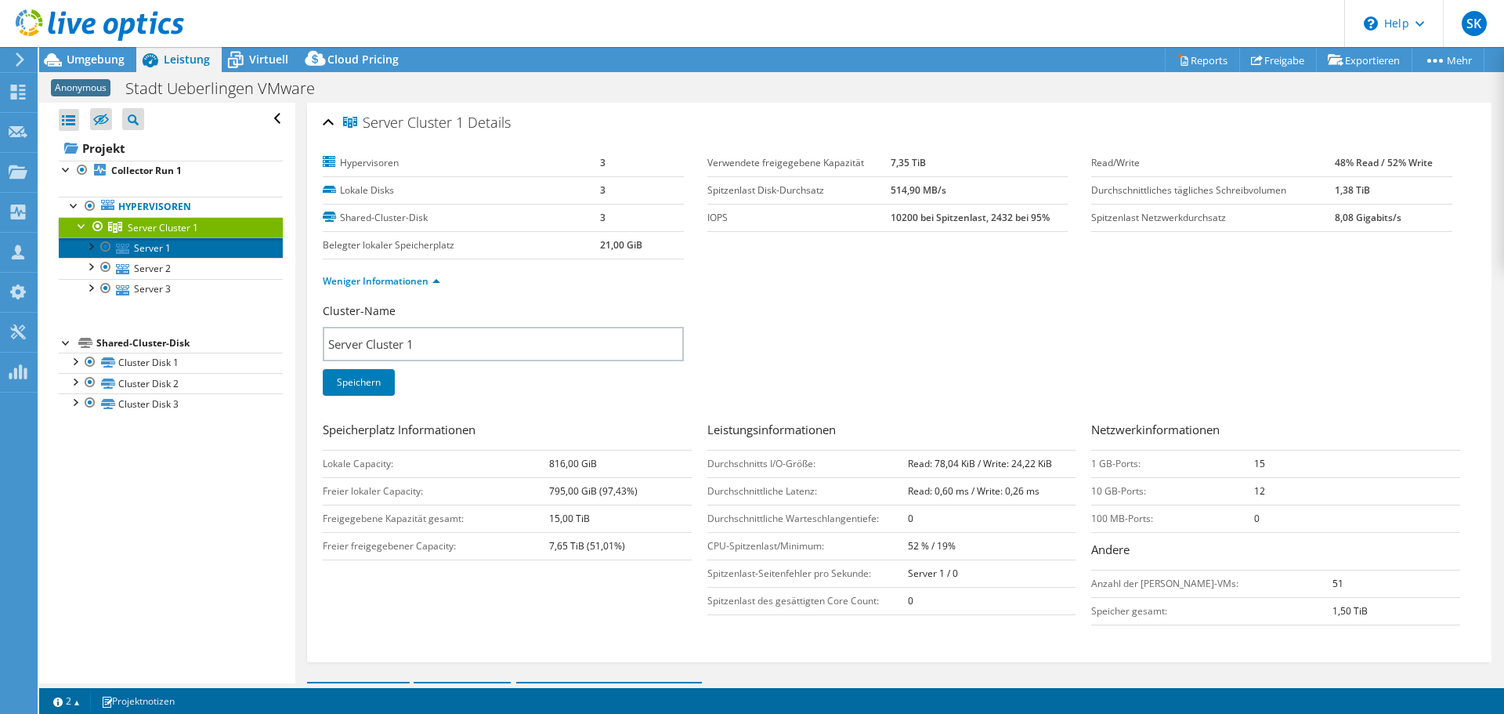
click at [199, 243] on link "Server 1" at bounding box center [171, 247] width 224 height 20
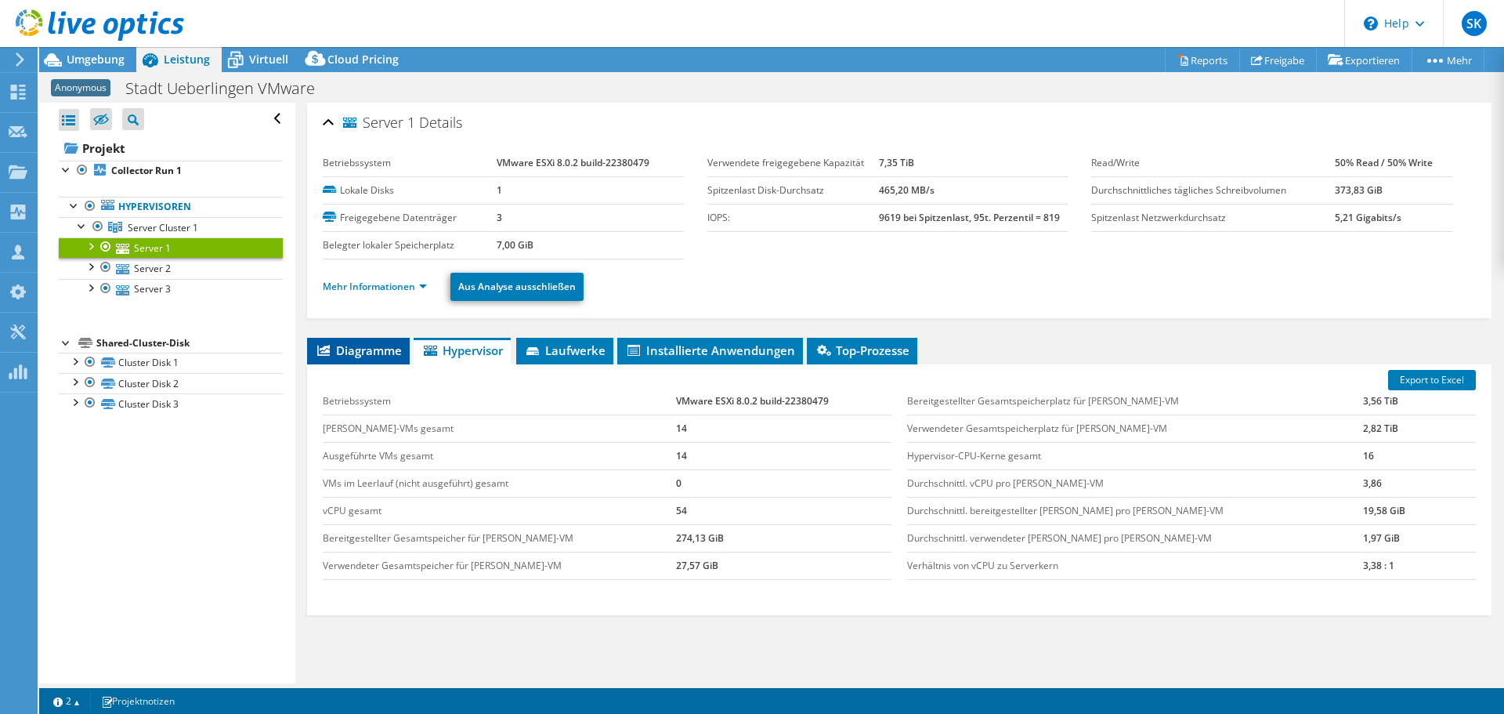
click at [366, 345] on span "Diagramme" at bounding box center [358, 350] width 87 height 16
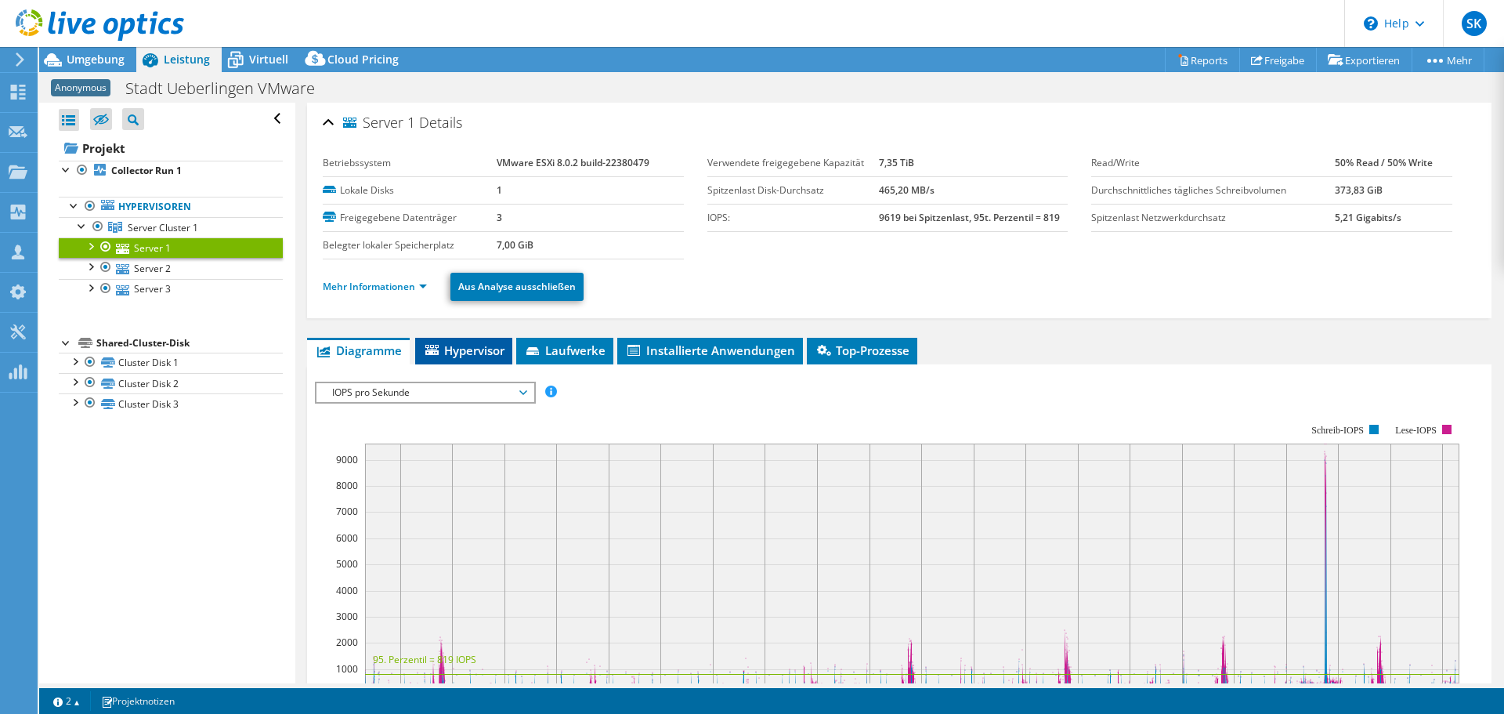
click at [489, 355] on span "Hypervisor" at bounding box center [463, 350] width 81 height 16
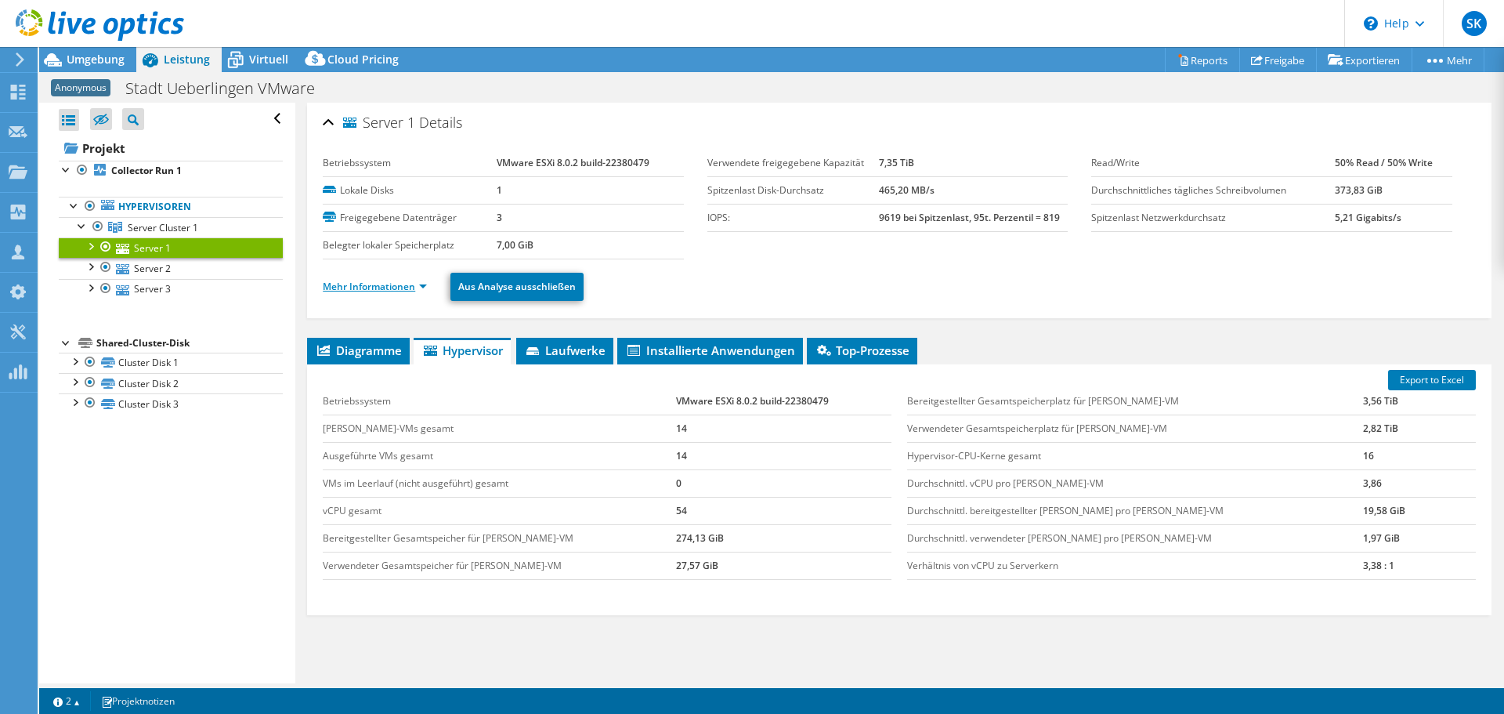
click at [380, 289] on link "Mehr Informationen" at bounding box center [375, 286] width 104 height 13
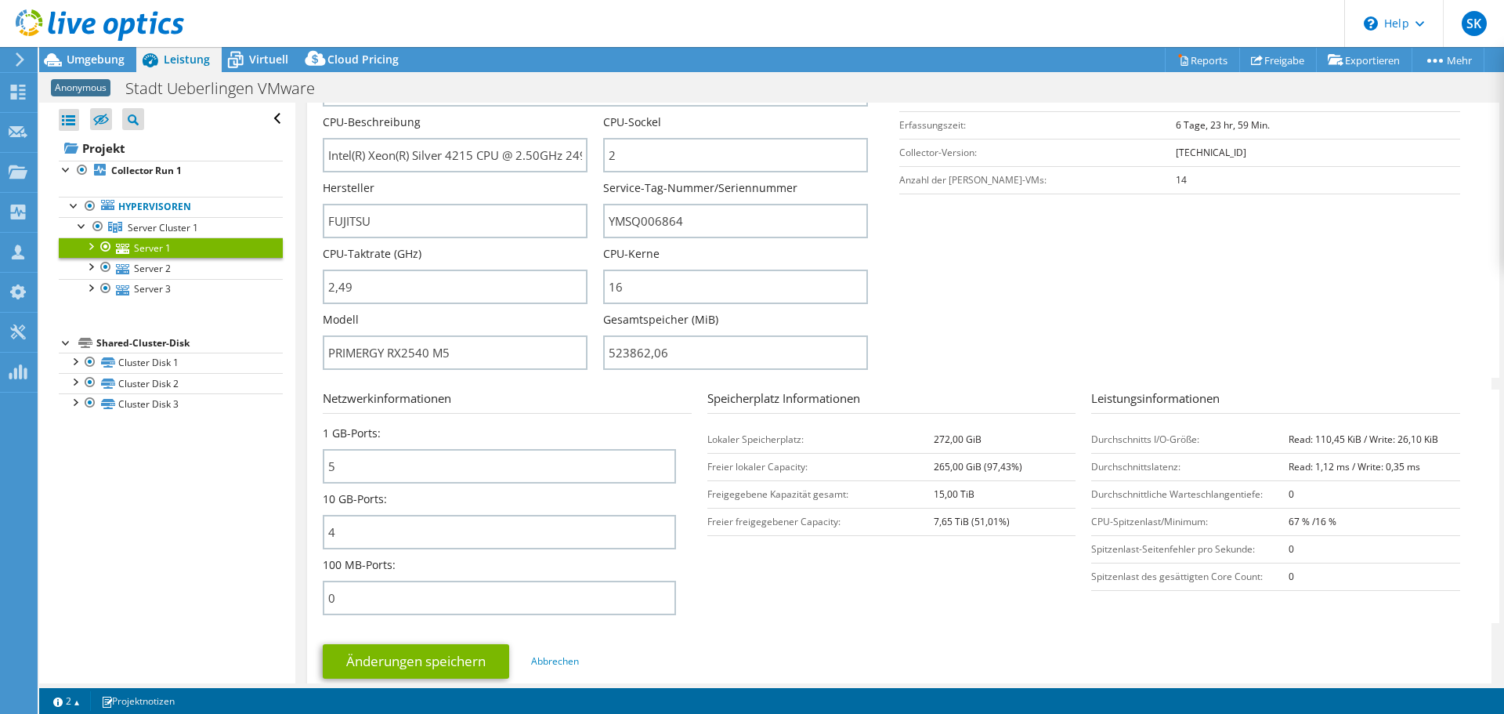
scroll to position [235, 0]
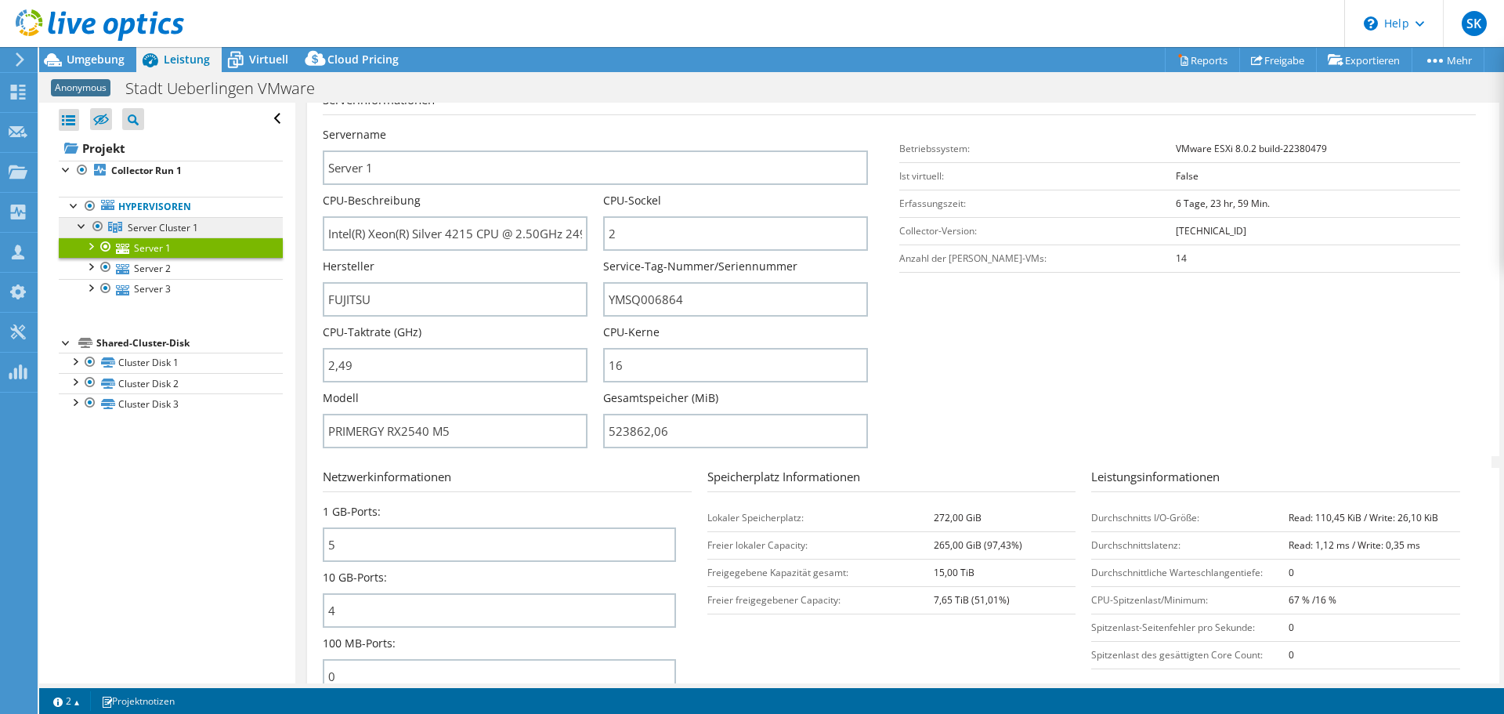
click at [202, 228] on link "Server Cluster 1" at bounding box center [171, 227] width 224 height 20
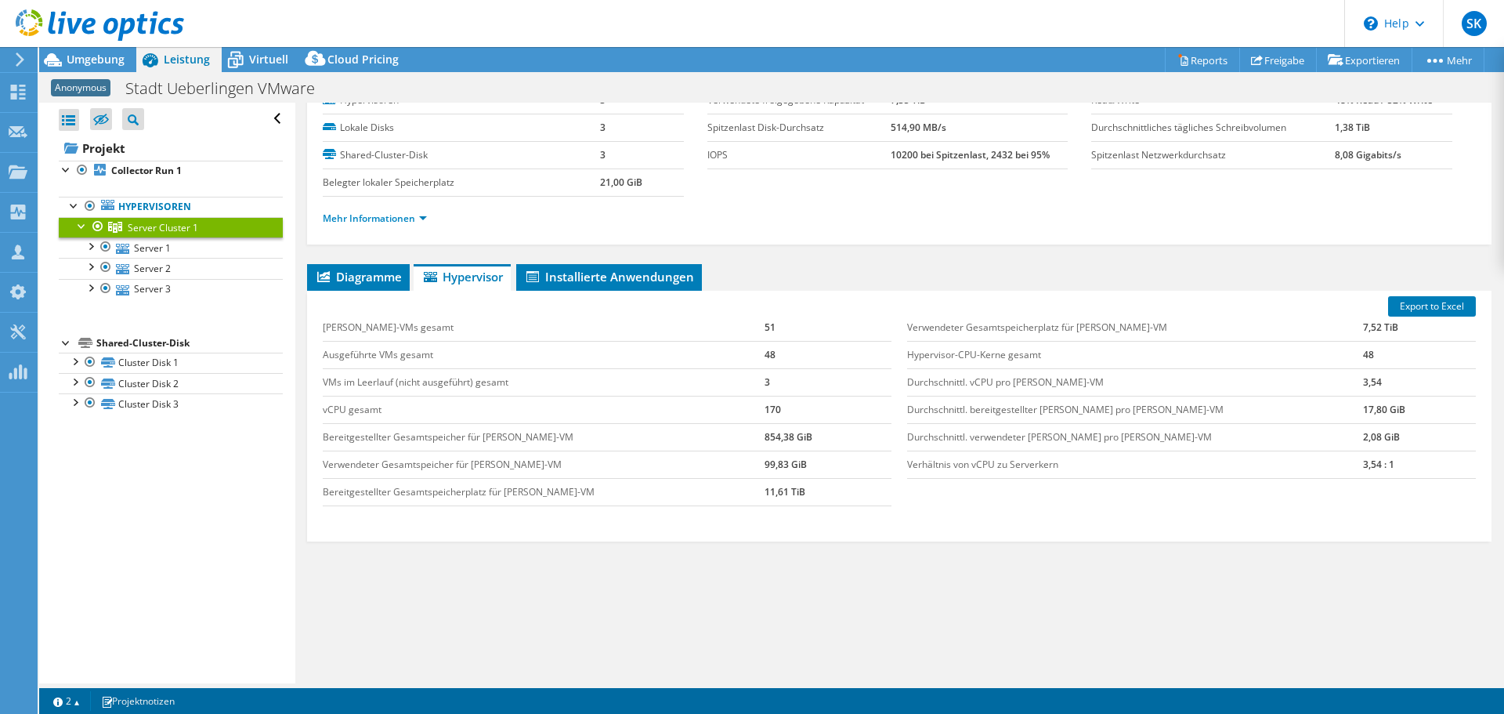
scroll to position [0, 0]
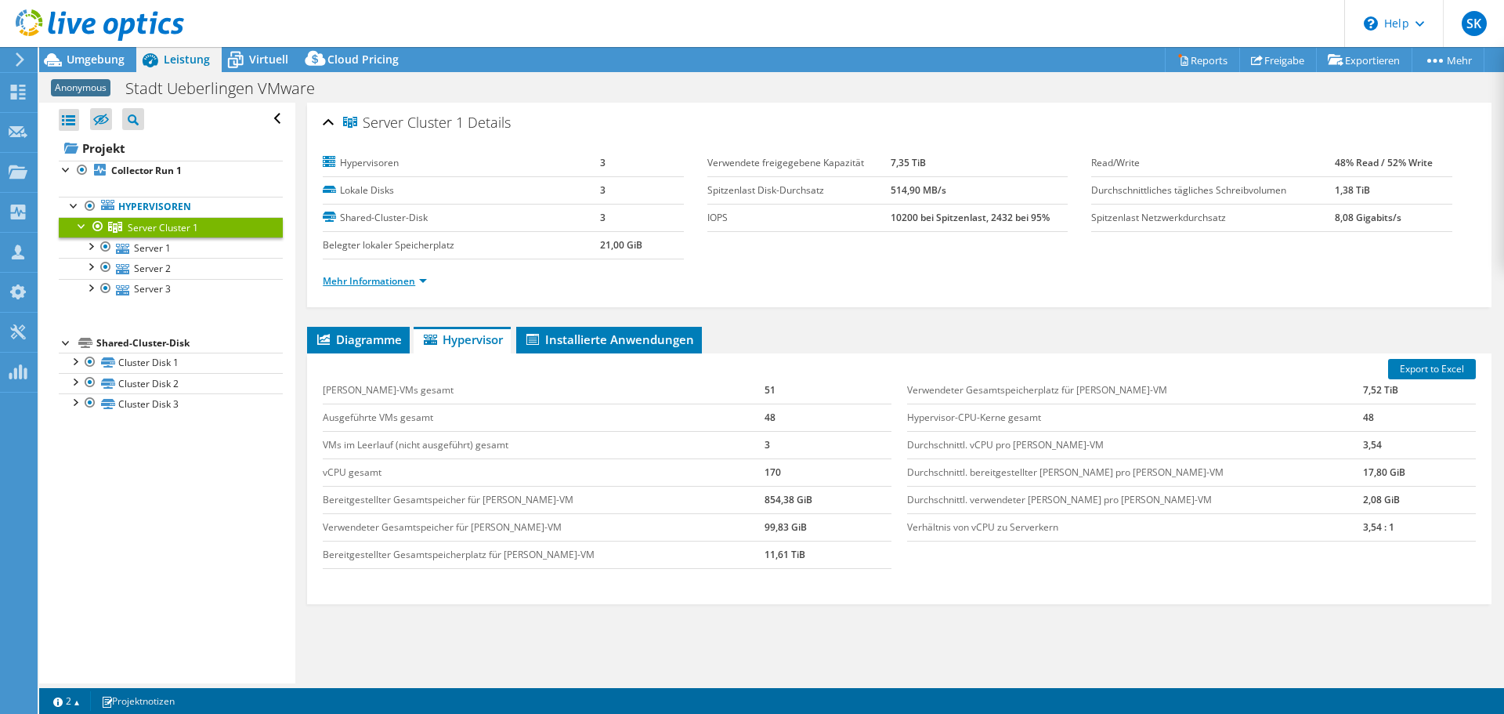
click at [383, 284] on link "Mehr Informationen" at bounding box center [375, 280] width 104 height 13
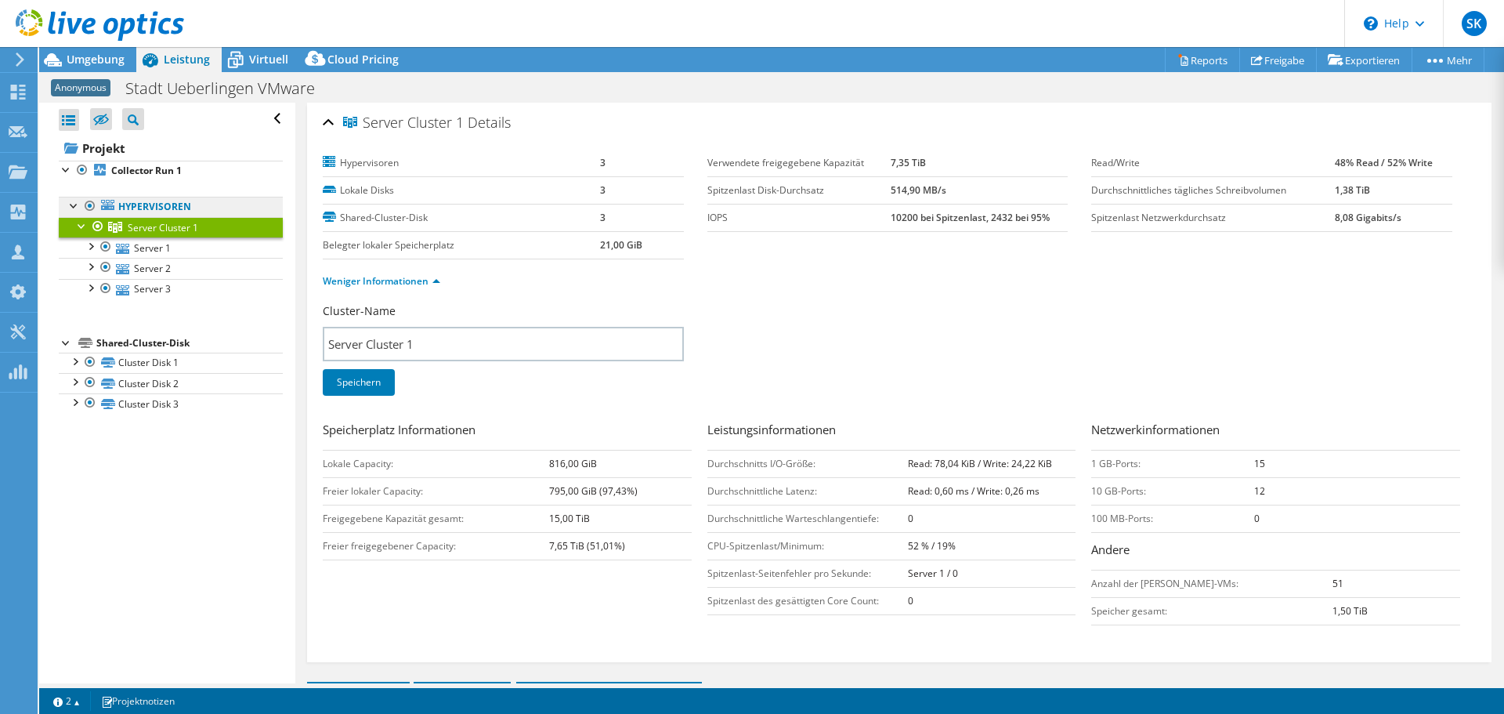
click at [161, 210] on link "Hypervisoren" at bounding box center [171, 207] width 224 height 20
click at [161, 167] on b "Collector Run 1" at bounding box center [146, 170] width 71 height 13
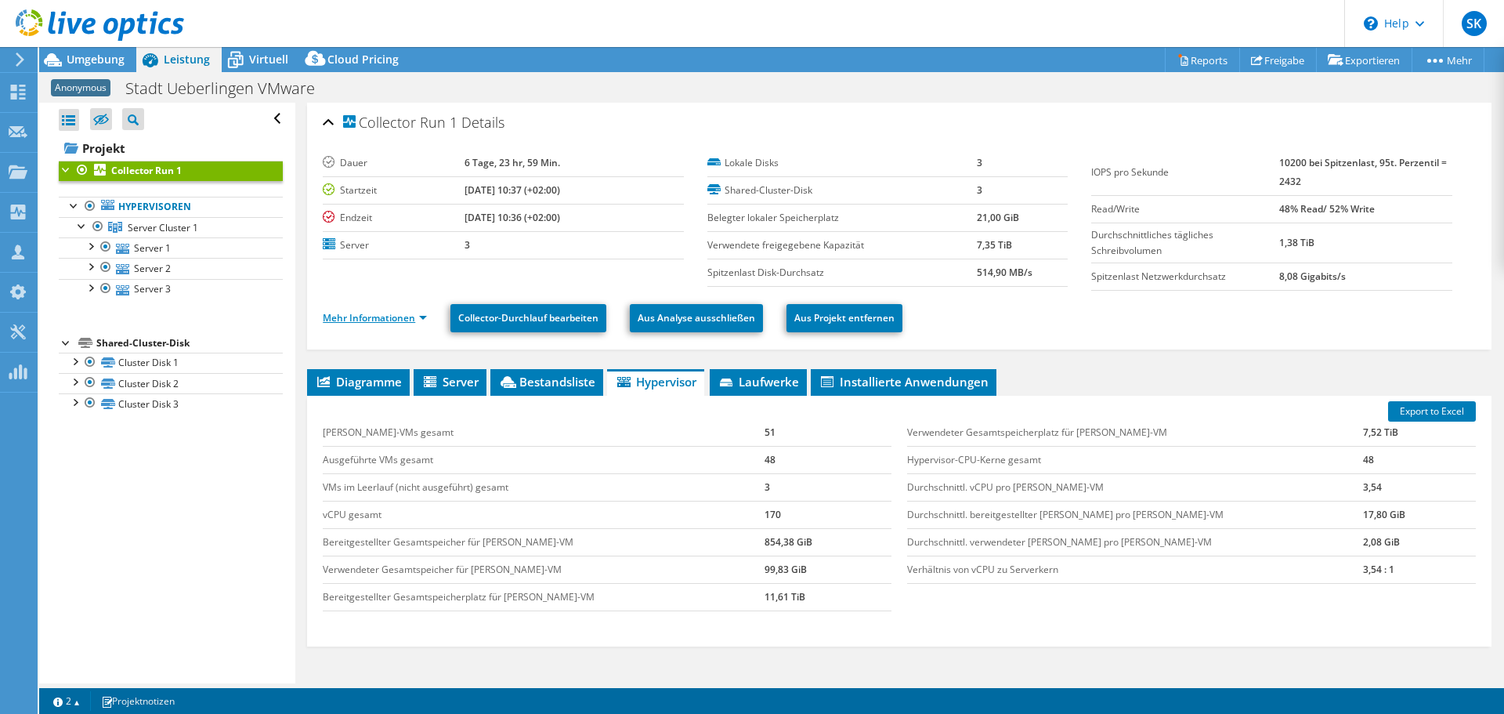
click at [389, 317] on link "Mehr Informationen" at bounding box center [375, 317] width 104 height 13
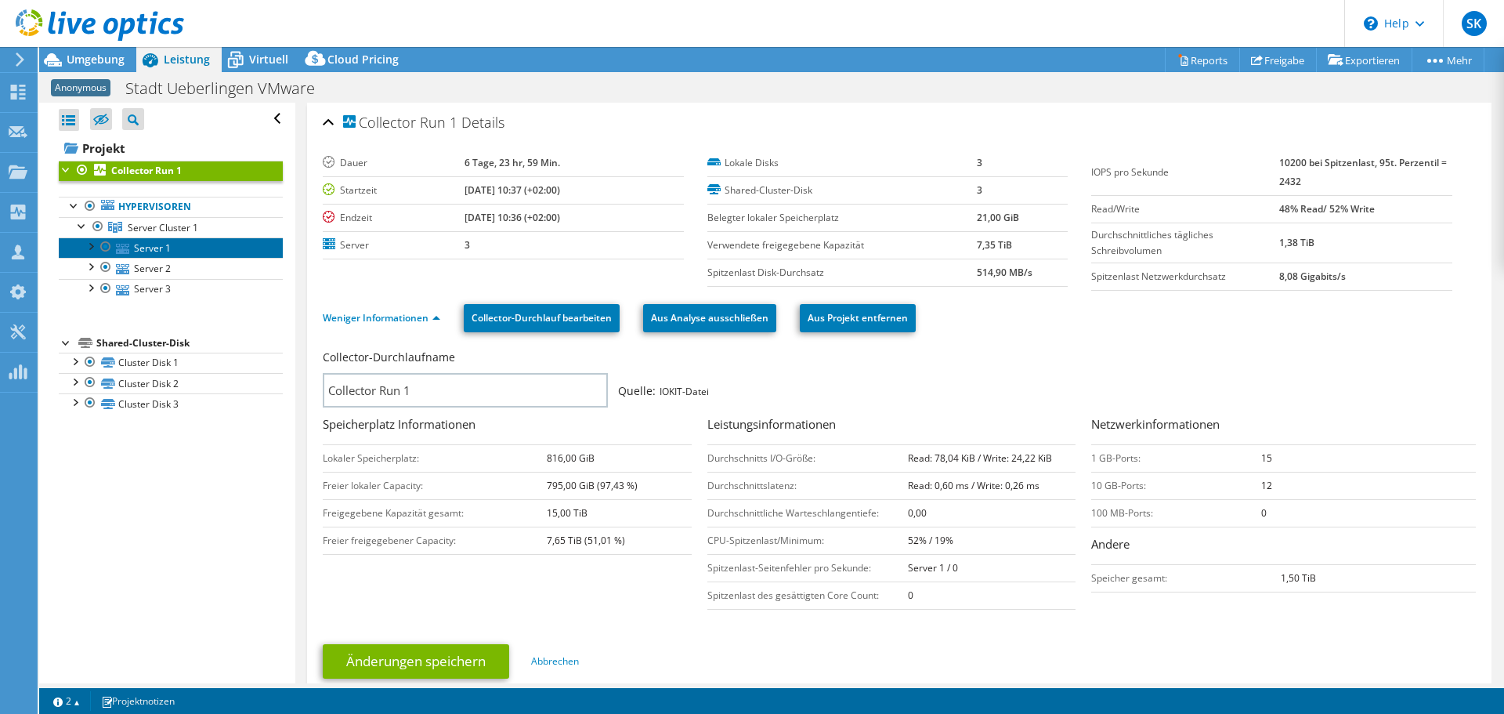
click at [190, 240] on link "Server 1" at bounding box center [171, 247] width 224 height 20
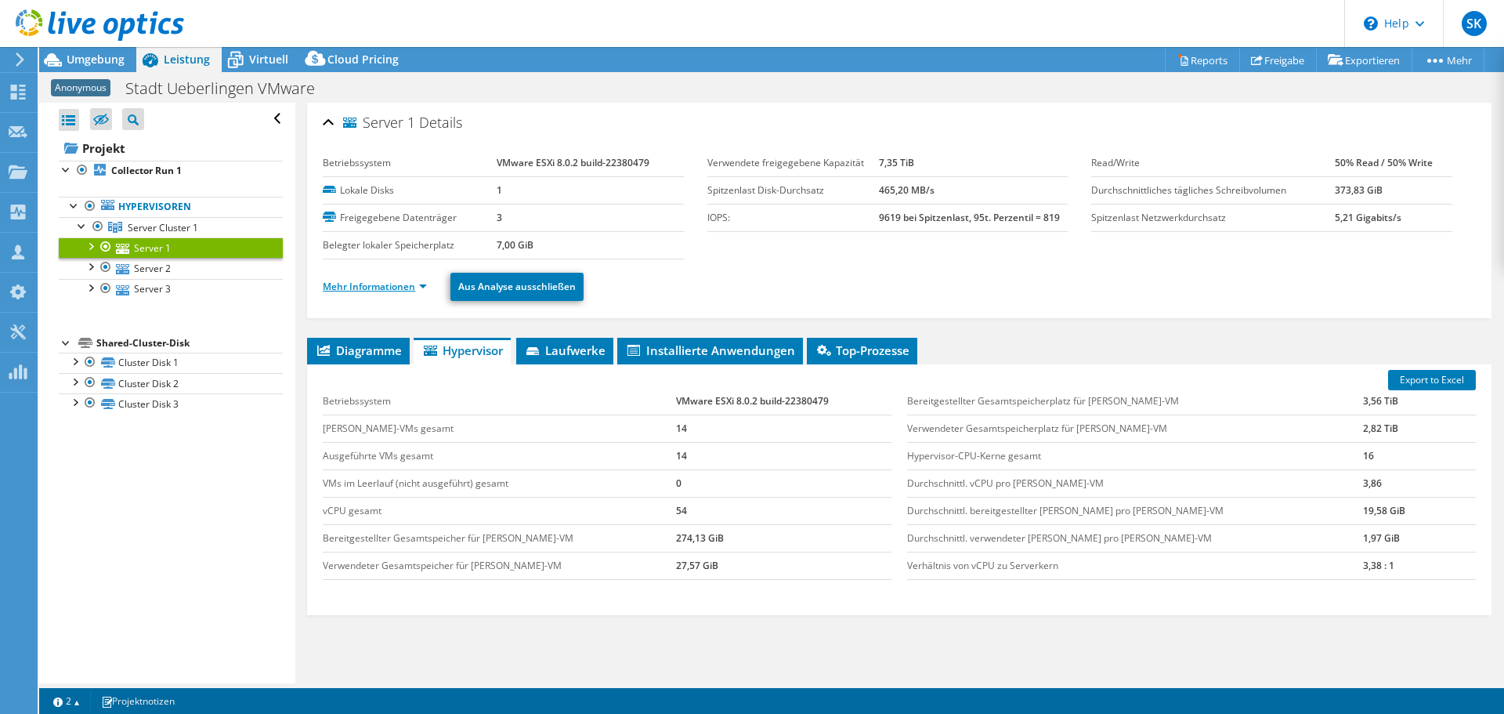
click at [410, 288] on link "Mehr Informationen" at bounding box center [375, 286] width 104 height 13
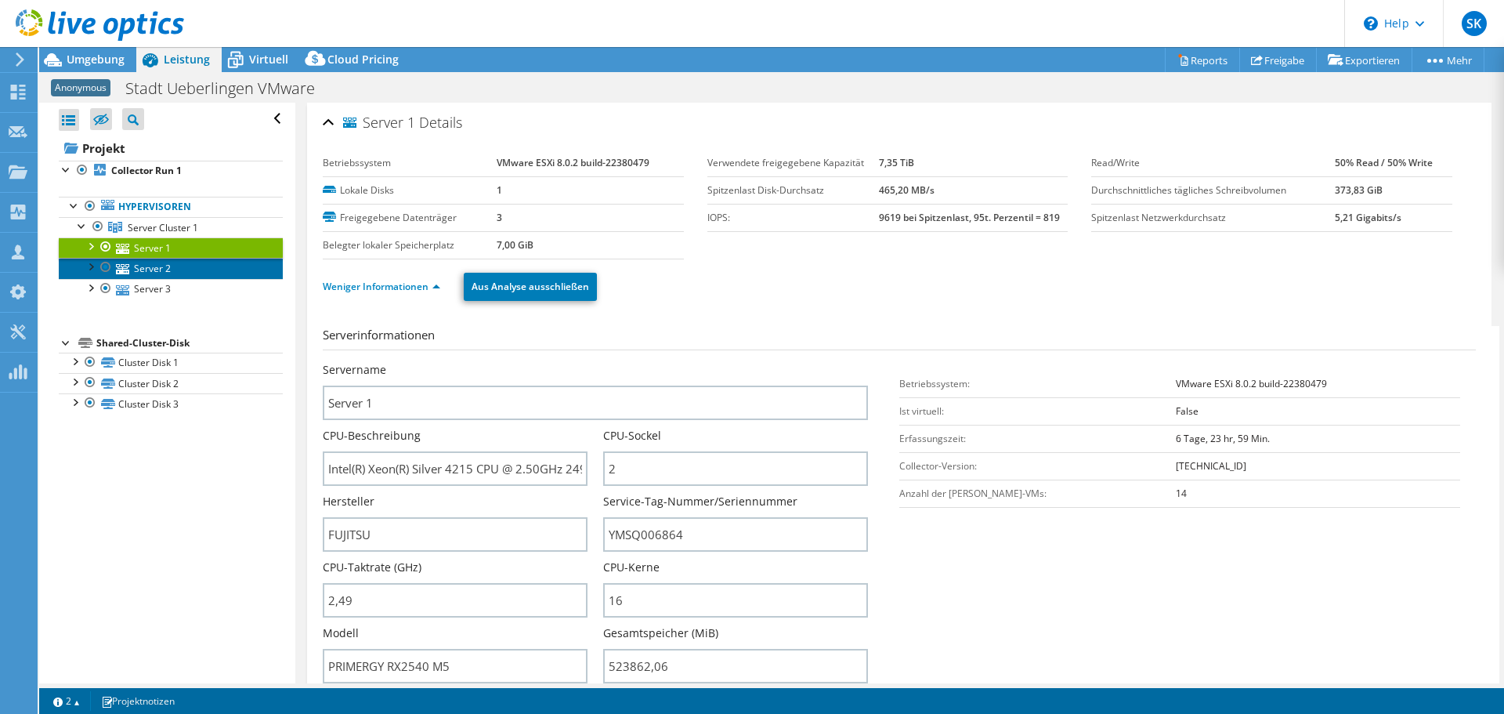
click at [219, 266] on link "Server 2" at bounding box center [171, 268] width 224 height 20
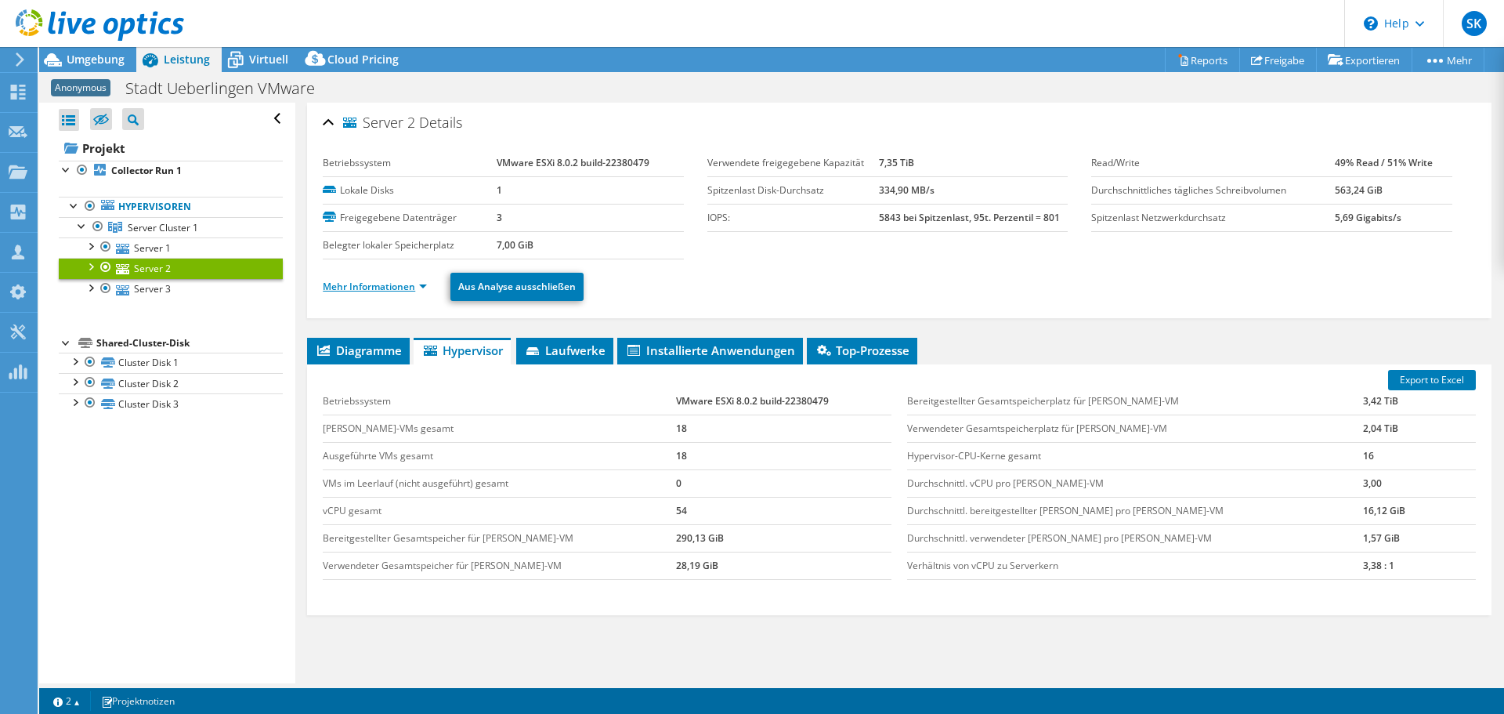
click at [400, 283] on link "Mehr Informationen" at bounding box center [375, 286] width 104 height 13
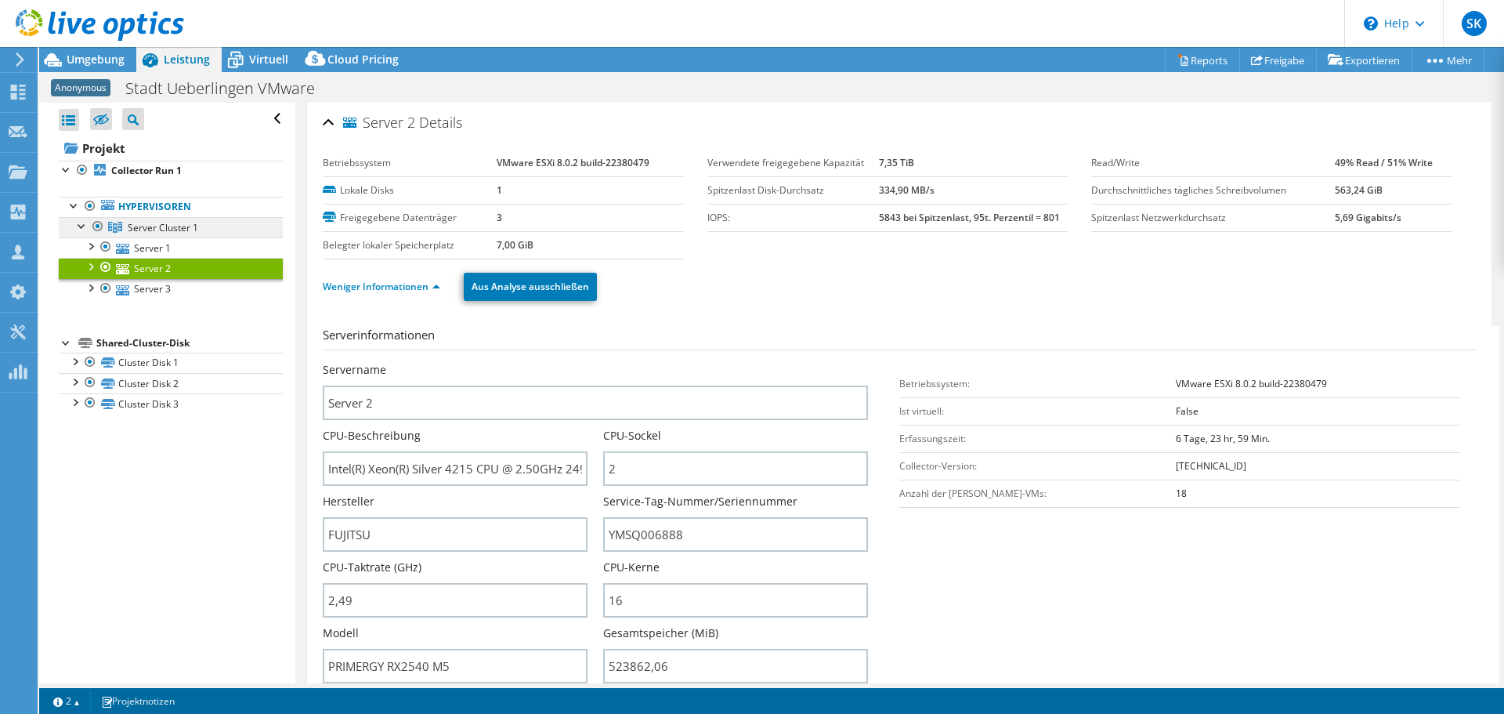
click at [132, 223] on span "Server Cluster 1" at bounding box center [163, 227] width 71 height 13
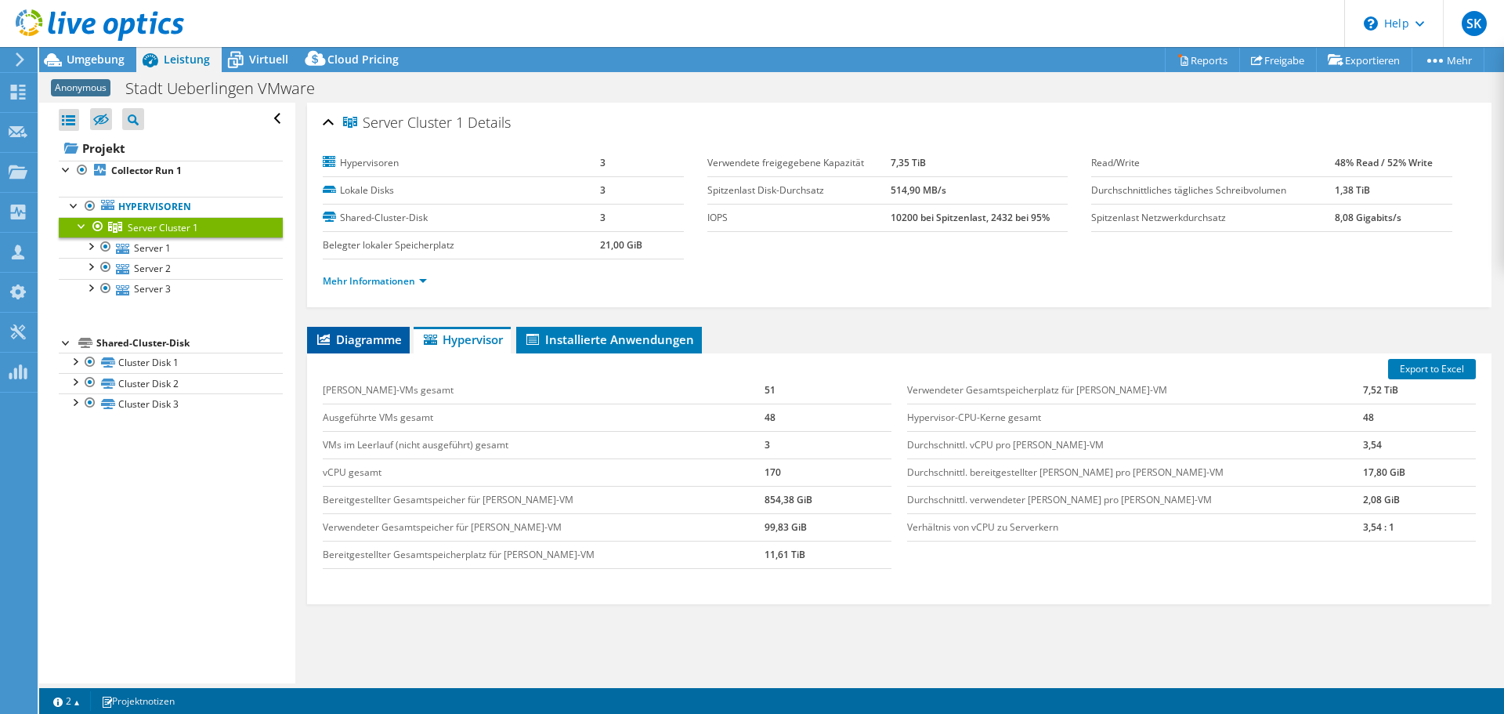
click at [366, 345] on span "Diagramme" at bounding box center [358, 339] width 87 height 16
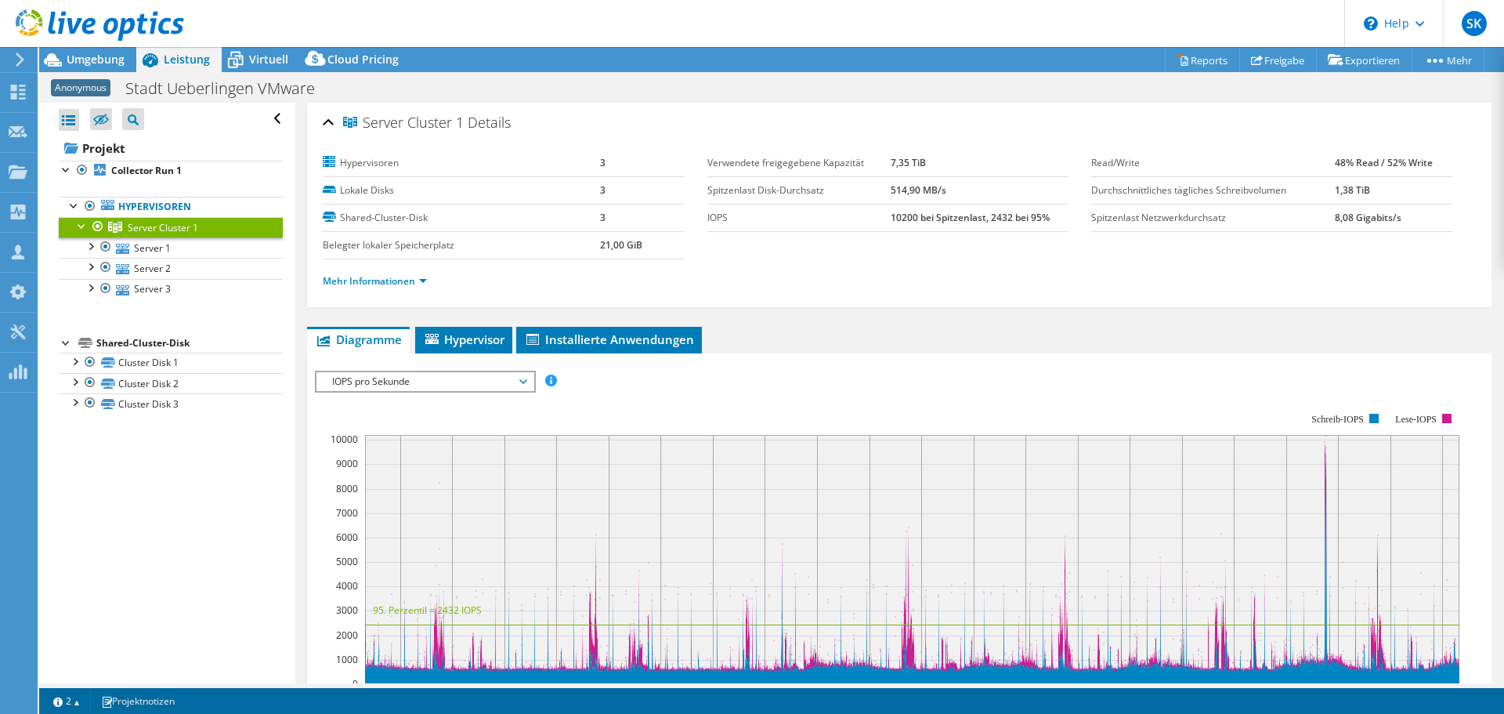
click at [385, 387] on span "IOPS pro Sekunde" at bounding box center [424, 381] width 201 height 19
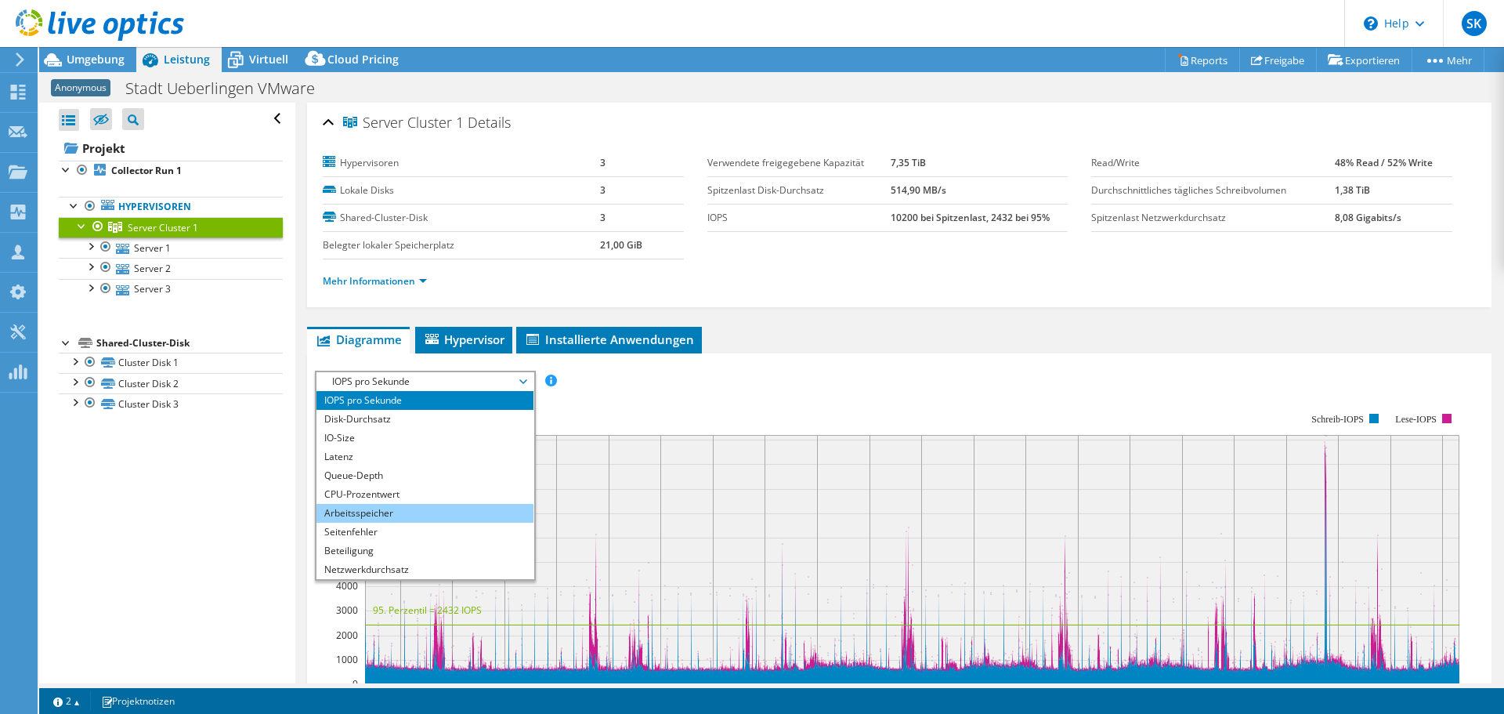
click at [420, 515] on li "Arbeitsspeicher" at bounding box center [425, 513] width 217 height 19
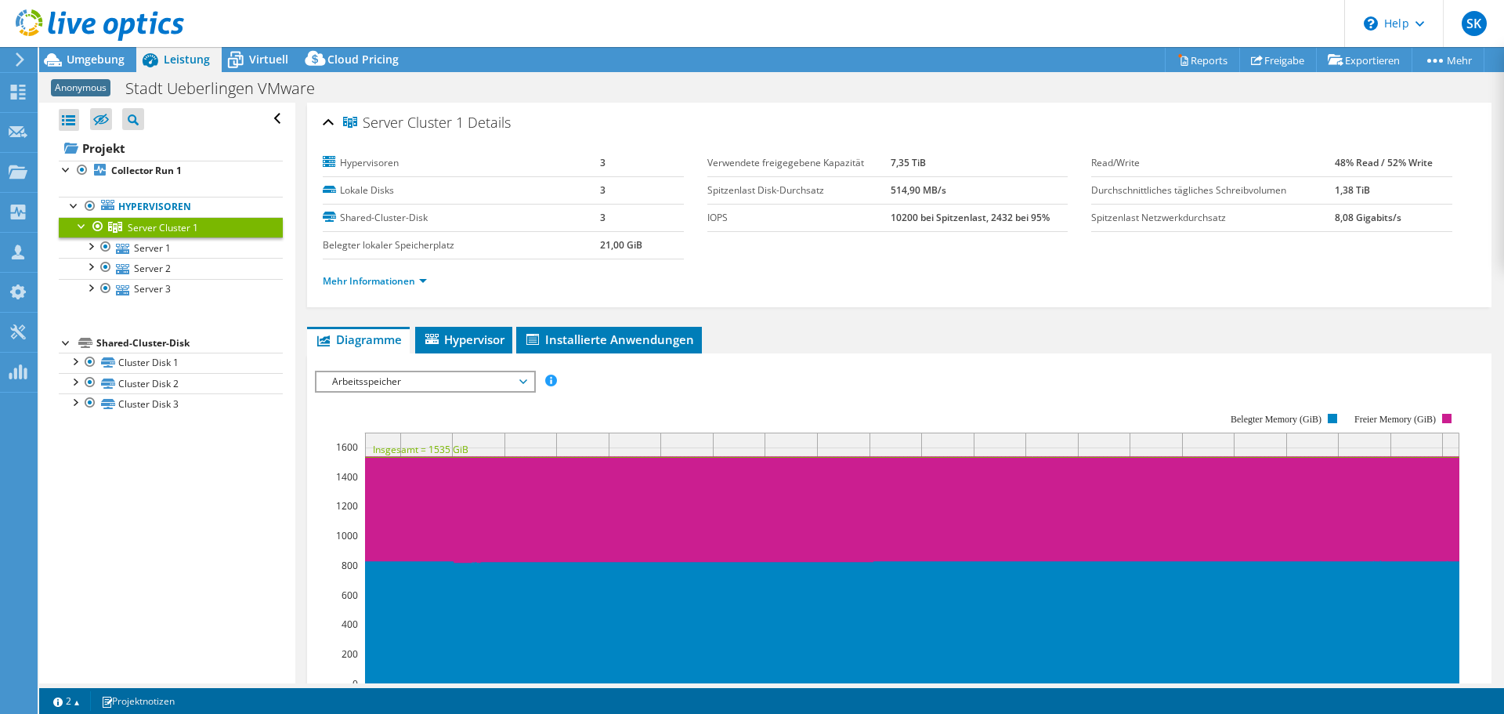
click at [1094, 257] on section "Hypervisoren 3 Lokale Disks 3 Shared-Cluster-Disk 3 Belegter lokaler Speicherpl…" at bounding box center [899, 227] width 1153 height 154
click at [110, 52] on div "SK Vertriebspartner Stefan Knoll stefan.knoll@sva.de SVA My Profile Log Out \n …" at bounding box center [752, 357] width 1504 height 714
click at [96, 71] on div "Umgebung" at bounding box center [87, 59] width 97 height 25
